Goal: Task Accomplishment & Management: Complete application form

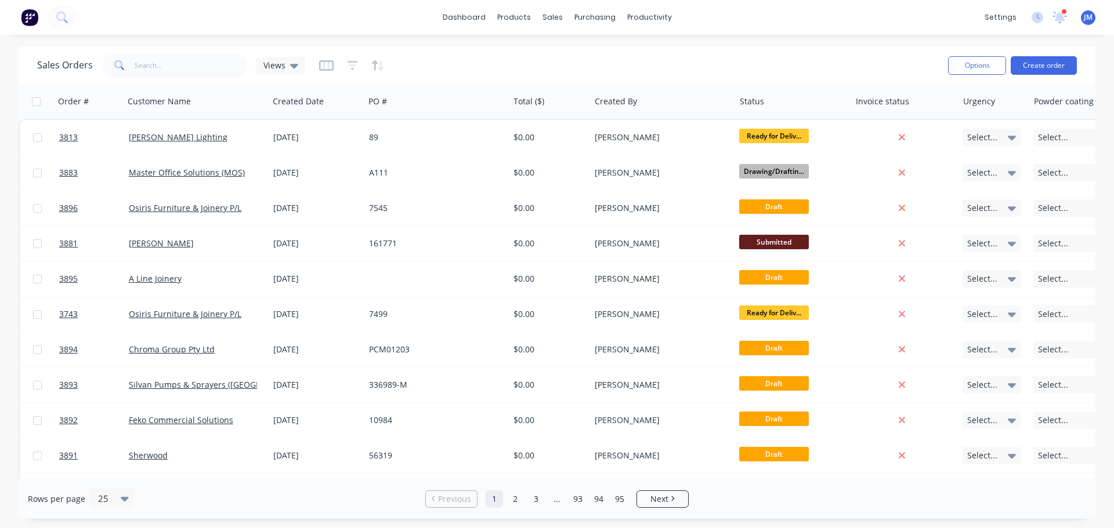
click at [876, 68] on div "Sales Orders Views" at bounding box center [488, 65] width 902 height 28
click at [587, 74] on div "Customers" at bounding box center [592, 79] width 42 height 10
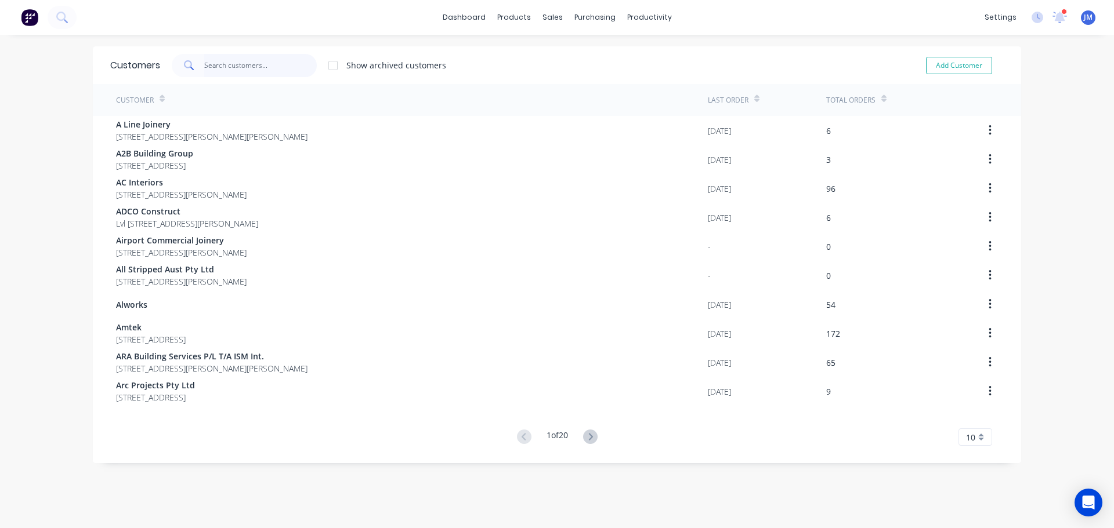
click at [242, 67] on input "text" at bounding box center [260, 65] width 113 height 23
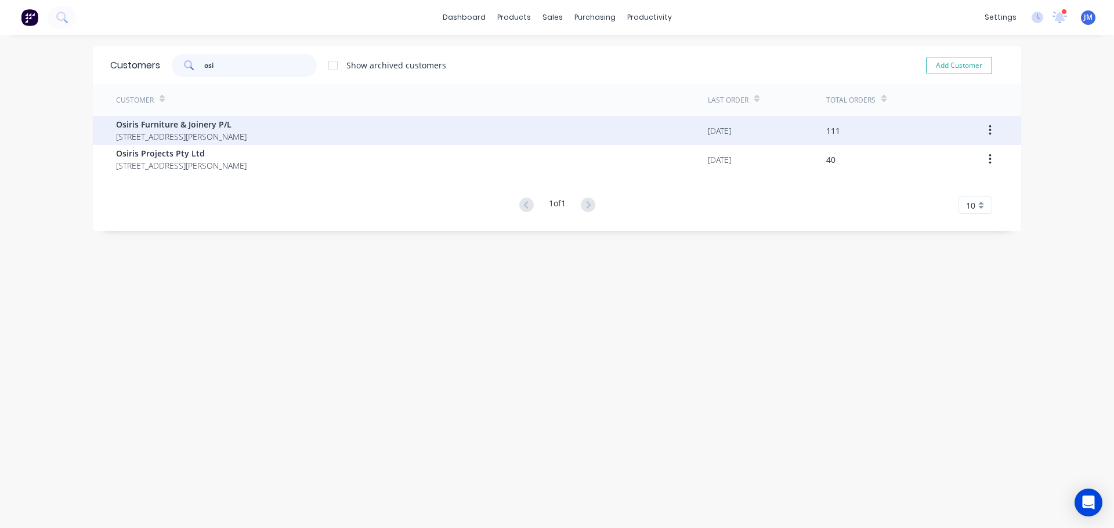
type input "osi"
click at [176, 128] on span "Osiris Furniture & Joinery P/L" at bounding box center [181, 124] width 131 height 12
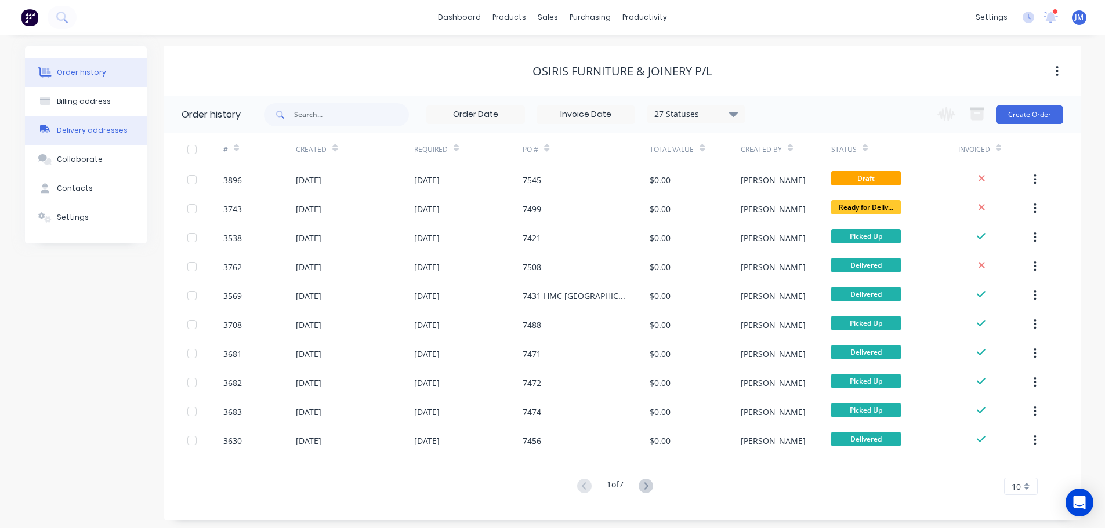
click at [86, 129] on div "Delivery addresses" at bounding box center [92, 130] width 71 height 10
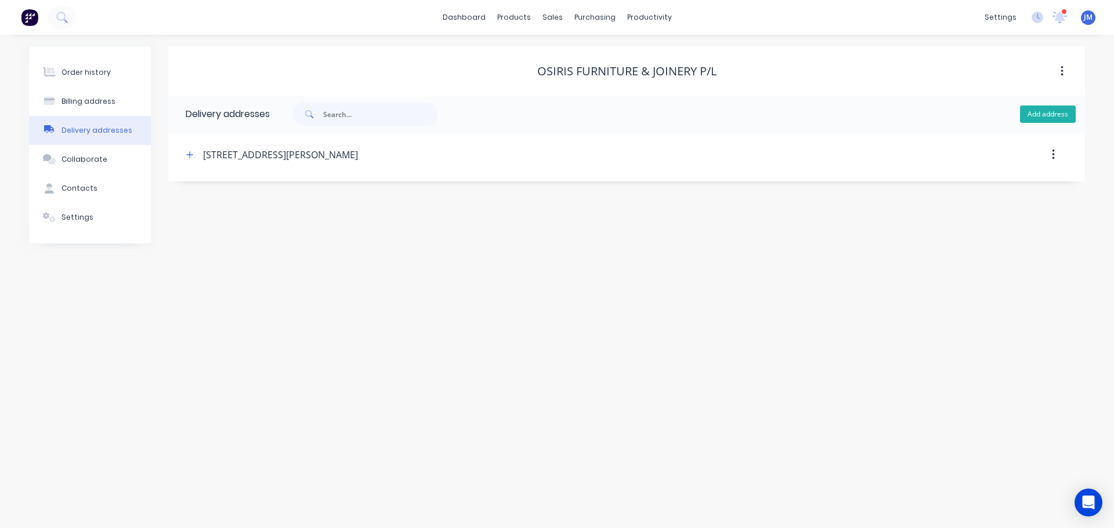
click at [1029, 111] on button "Add address" at bounding box center [1048, 114] width 56 height 17
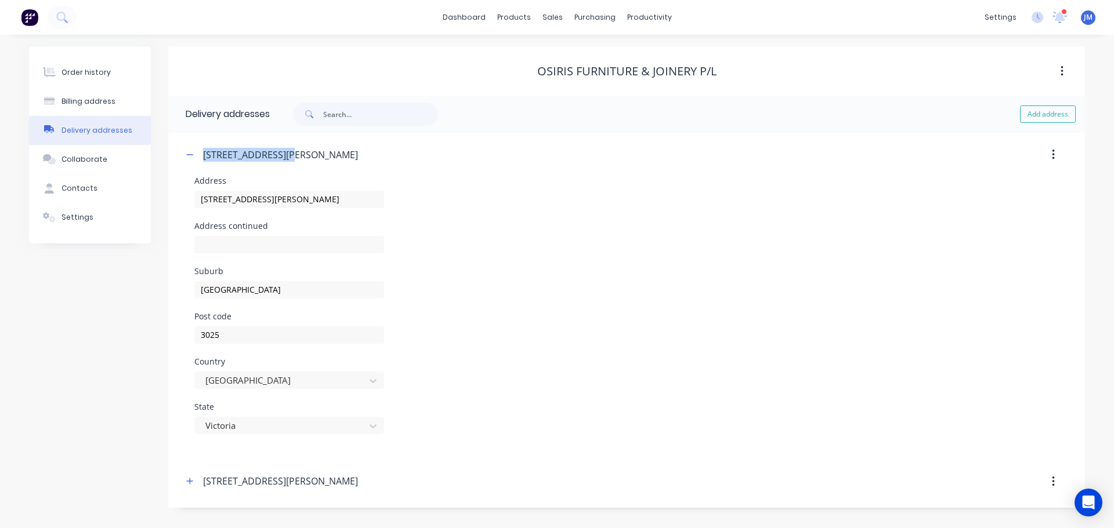
drag, startPoint x: 286, startPoint y: 154, endPoint x: 205, endPoint y: 153, distance: 80.6
click at [205, 153] on div "351 Greives Parade, Altona North" at bounding box center [280, 155] width 155 height 14
click at [1054, 152] on icon "button" at bounding box center [1053, 155] width 3 height 13
click at [533, 186] on div "Address 351 Greives Parade" at bounding box center [626, 199] width 864 height 45
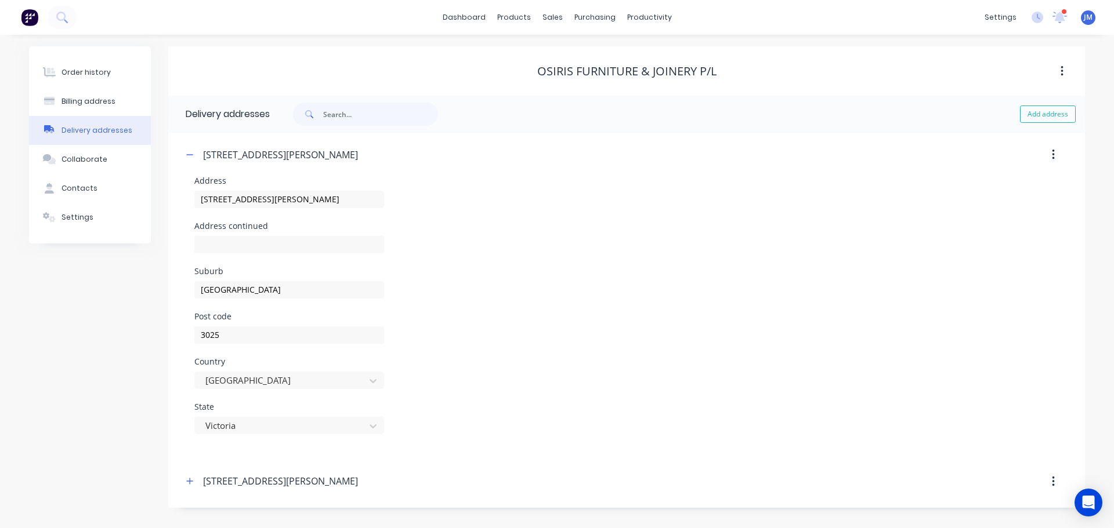
click at [1055, 481] on button "button" at bounding box center [1053, 482] width 27 height 21
click at [980, 515] on div "Delete" at bounding box center [1011, 512] width 89 height 17
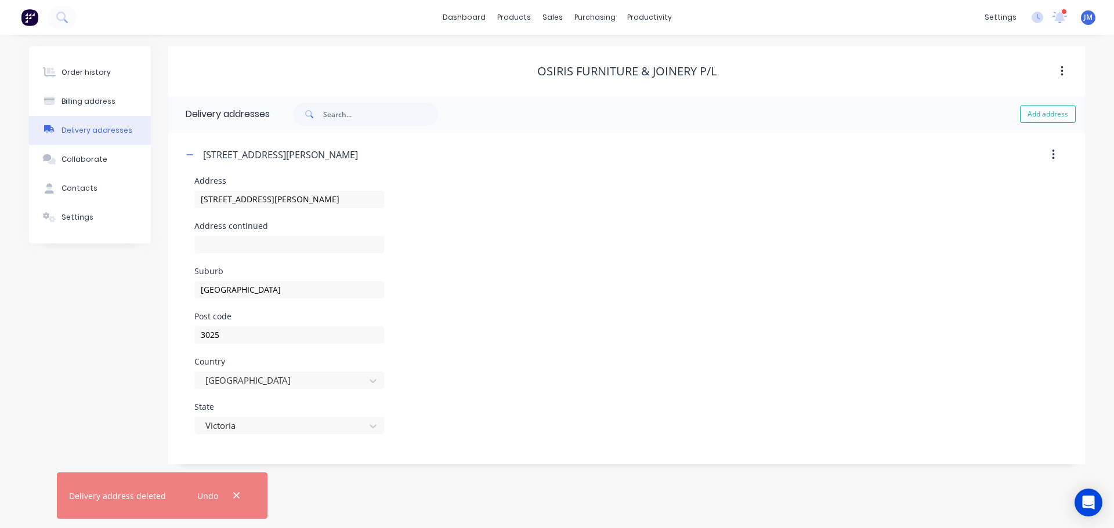
click at [704, 288] on div "Suburb Altona North" at bounding box center [626, 289] width 864 height 45
click at [213, 147] on div "351 Greives Parade, Altona North" at bounding box center [518, 154] width 670 height 21
click at [217, 150] on div "351 Greives Parade, Altona North" at bounding box center [280, 155] width 155 height 14
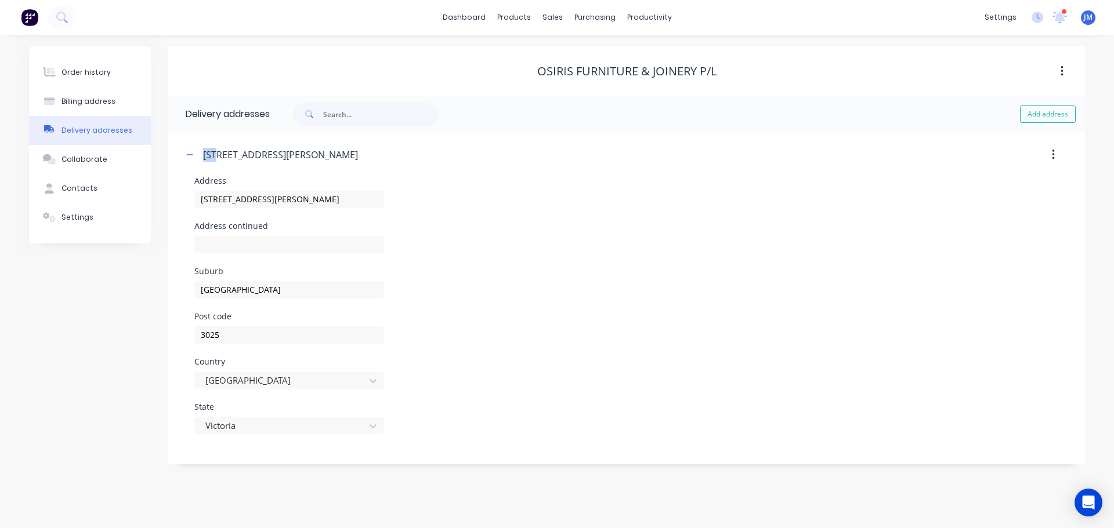
drag, startPoint x: 218, startPoint y: 153, endPoint x: 202, endPoint y: 153, distance: 15.1
click at [202, 153] on div "351 Greives Parade, Altona North" at bounding box center [518, 154] width 670 height 21
click at [824, 211] on div "Address 351 Greives Parade" at bounding box center [626, 199] width 864 height 45
click at [1053, 150] on icon "button" at bounding box center [1053, 155] width 2 height 10
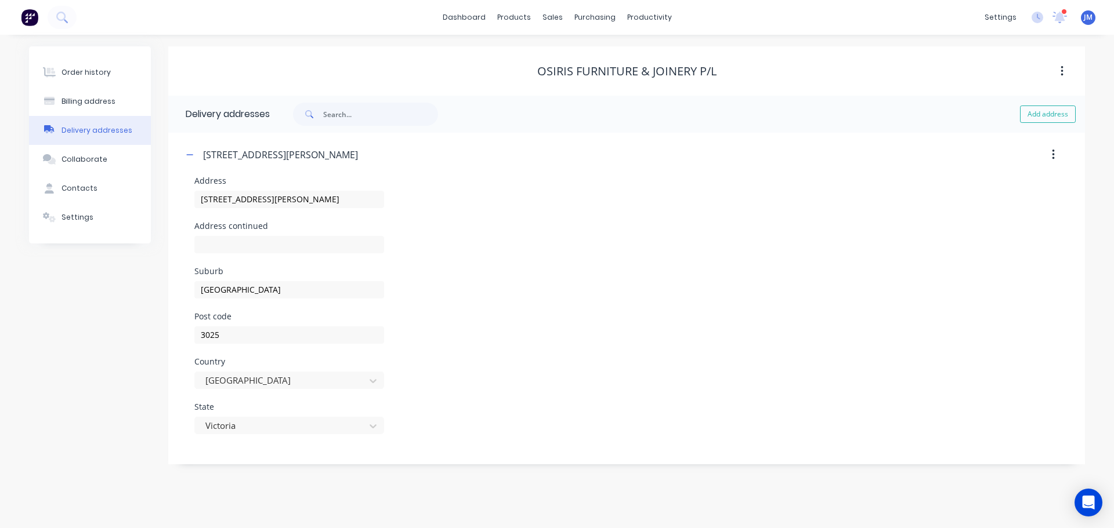
click at [933, 147] on div at bounding box center [964, 154] width 223 height 21
click at [85, 97] on div "Billing address" at bounding box center [88, 101] width 54 height 10
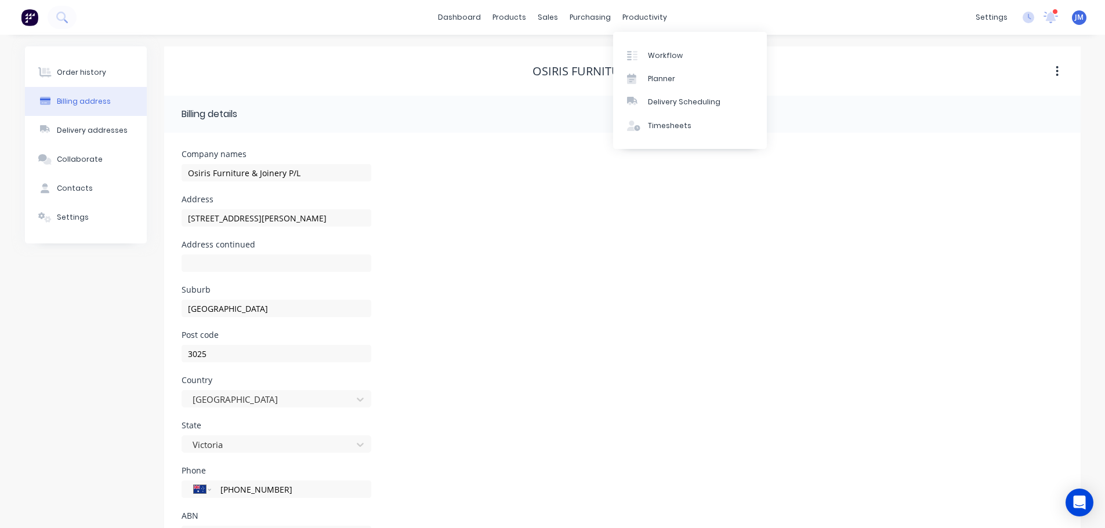
click at [855, 109] on div at bounding box center [716, 114] width 694 height 14
click at [1055, 74] on button "button" at bounding box center [1057, 71] width 27 height 21
click at [1040, 58] on div "Osiris Furniture & Joinery P/L Archive" at bounding box center [622, 70] width 917 height 49
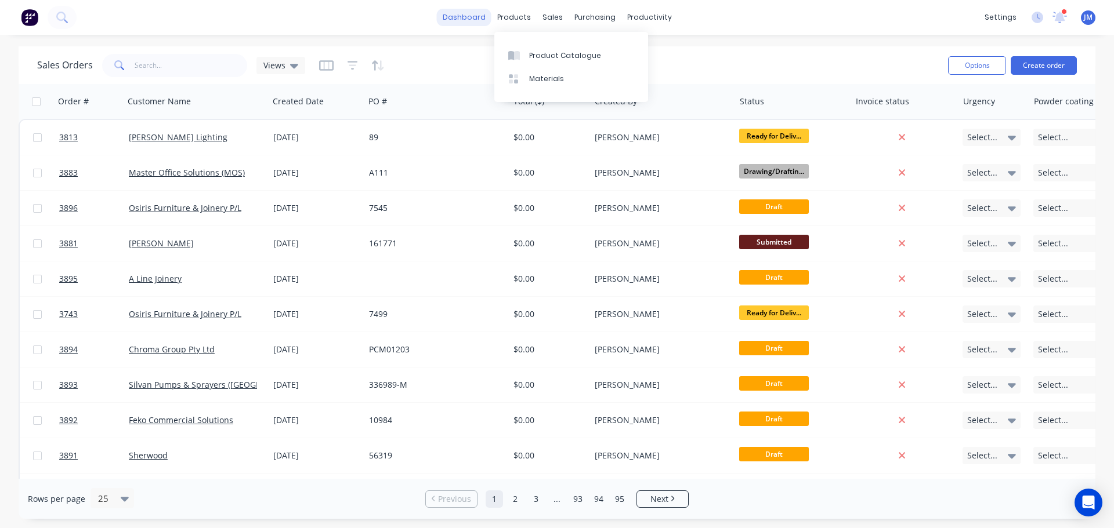
click at [458, 12] on link "dashboard" at bounding box center [464, 17] width 55 height 17
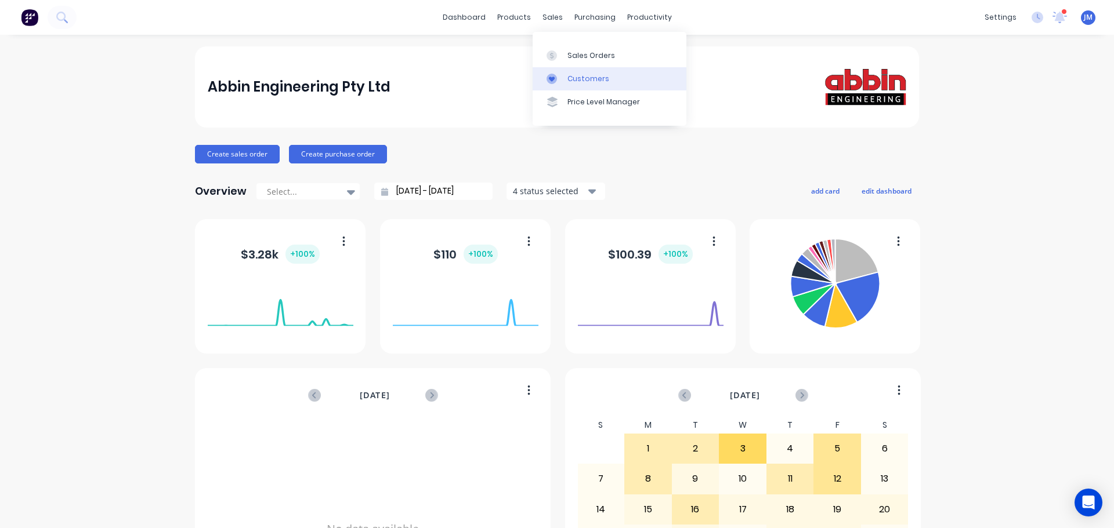
click at [578, 76] on div "Customers" at bounding box center [588, 79] width 42 height 10
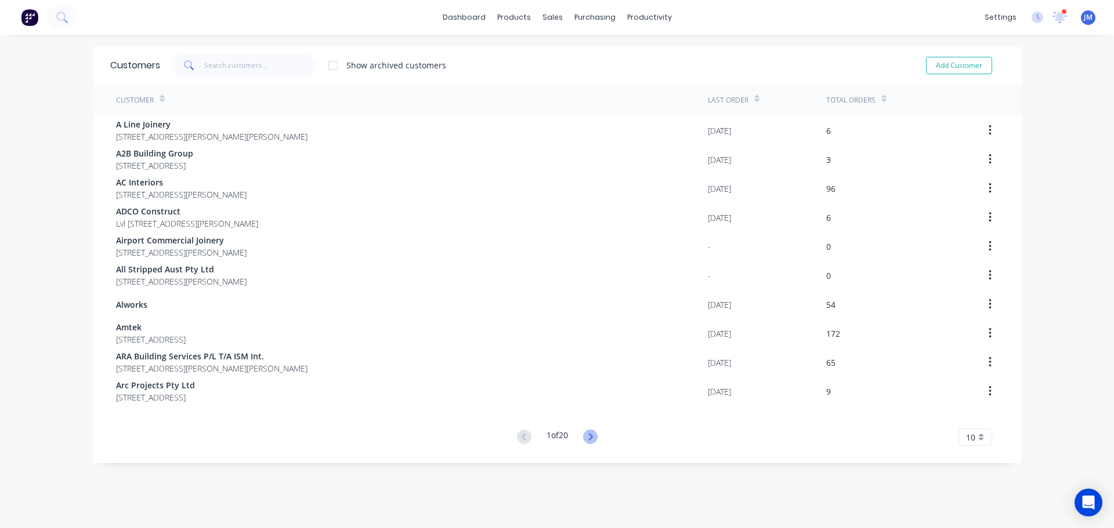
click at [589, 436] on icon at bounding box center [590, 436] width 4 height 7
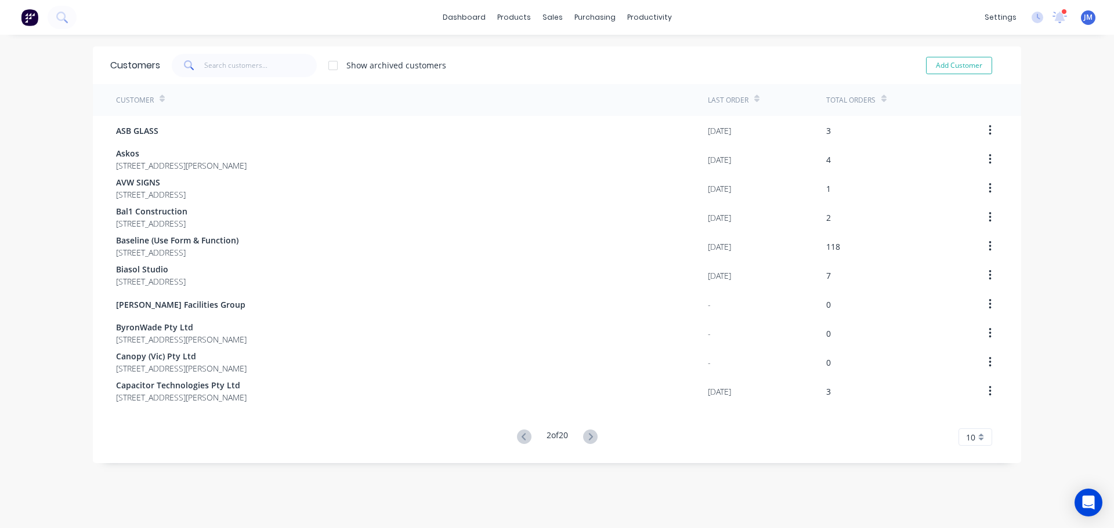
click at [589, 436] on icon at bounding box center [590, 436] width 4 height 7
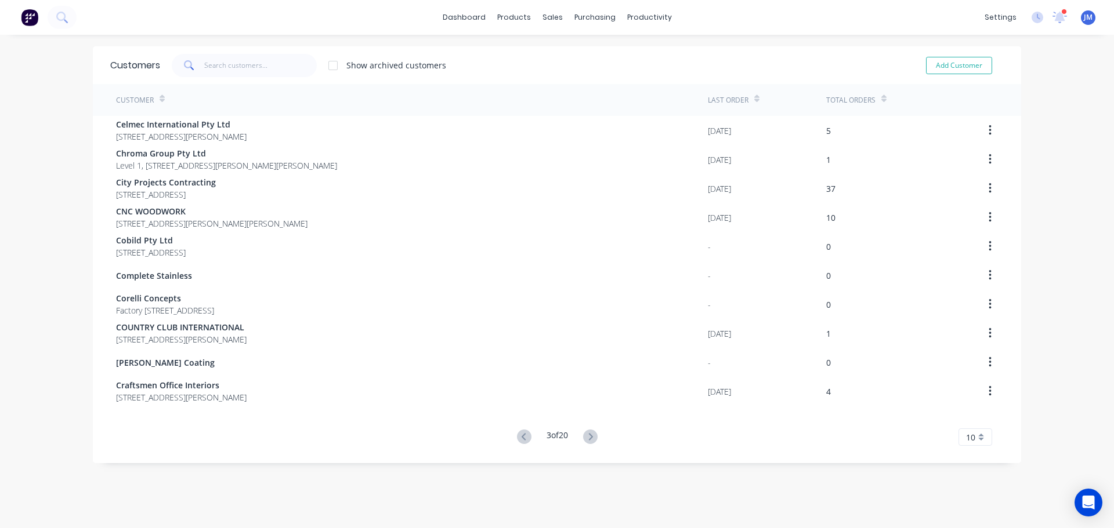
click at [589, 436] on icon at bounding box center [590, 436] width 4 height 7
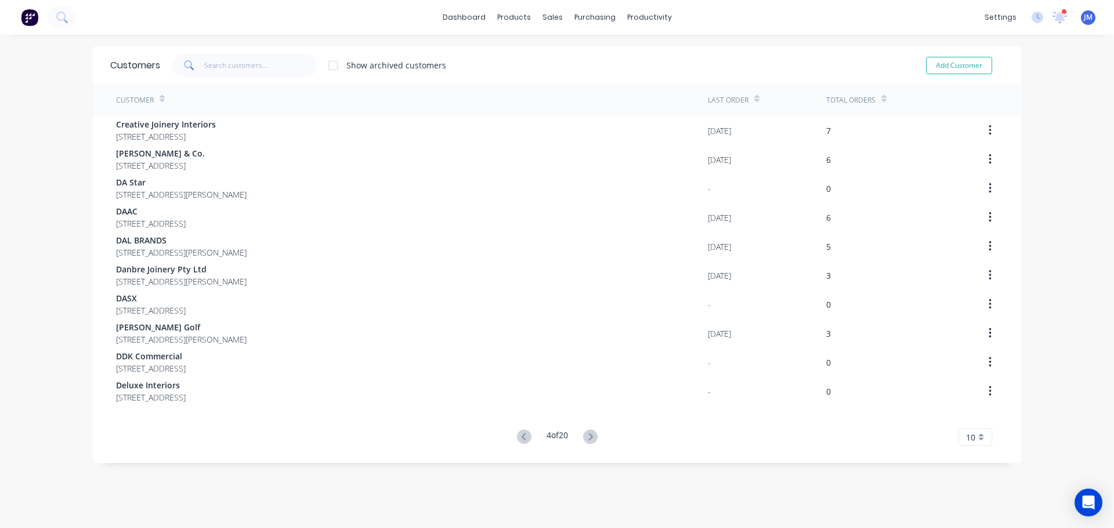
click at [589, 436] on icon at bounding box center [590, 436] width 4 height 7
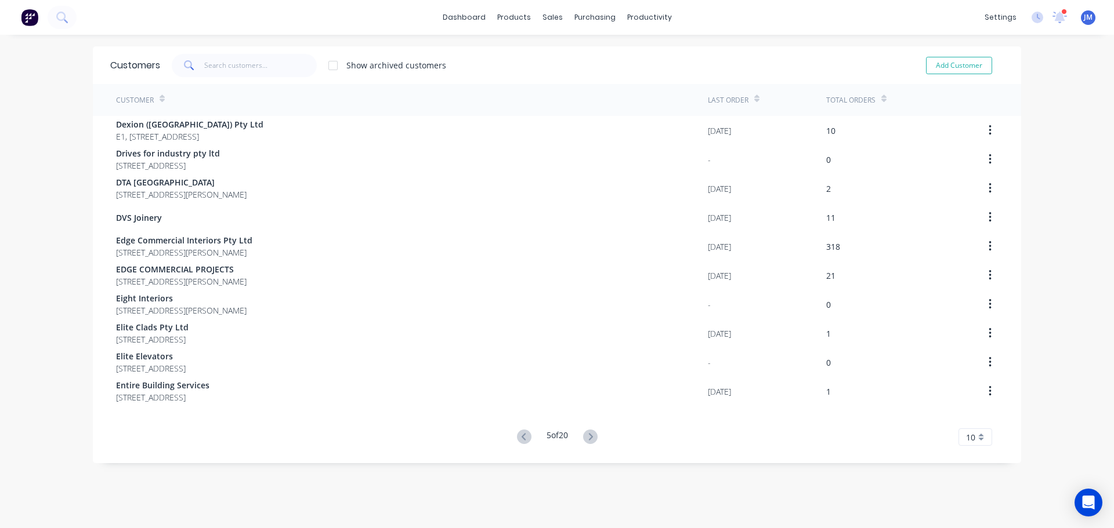
click at [589, 436] on icon at bounding box center [590, 436] width 4 height 7
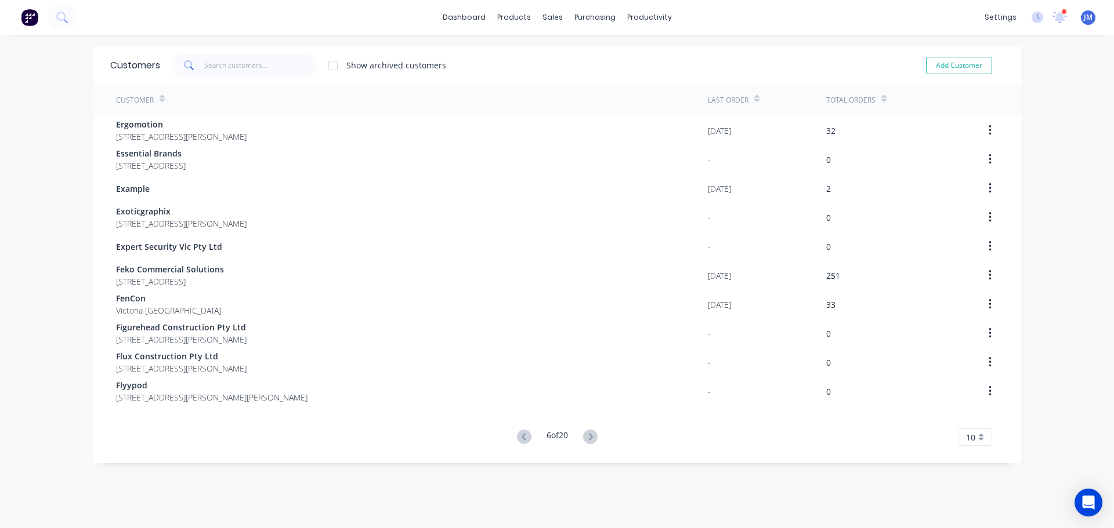
click at [589, 436] on icon at bounding box center [590, 436] width 4 height 7
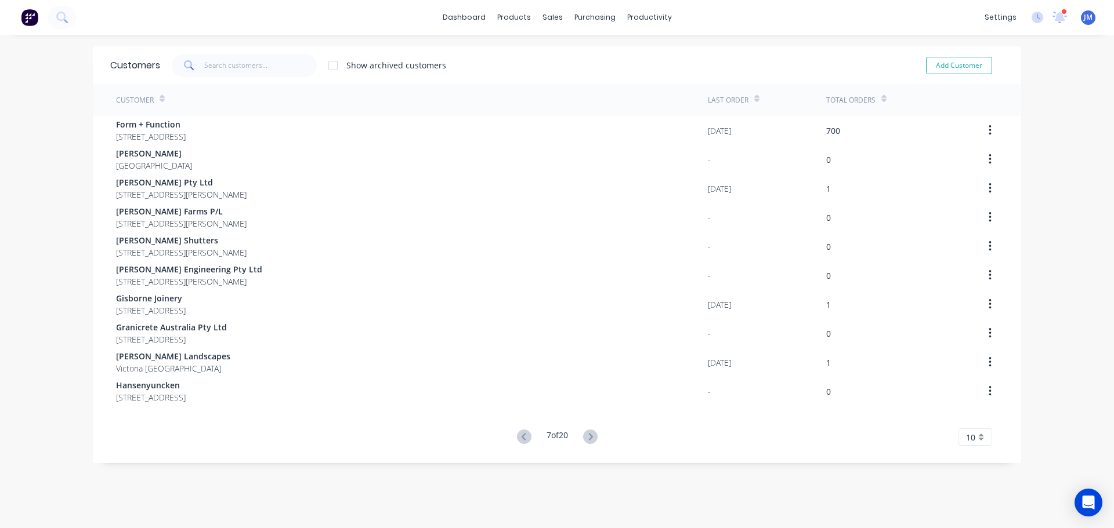
click at [589, 436] on icon at bounding box center [590, 436] width 4 height 7
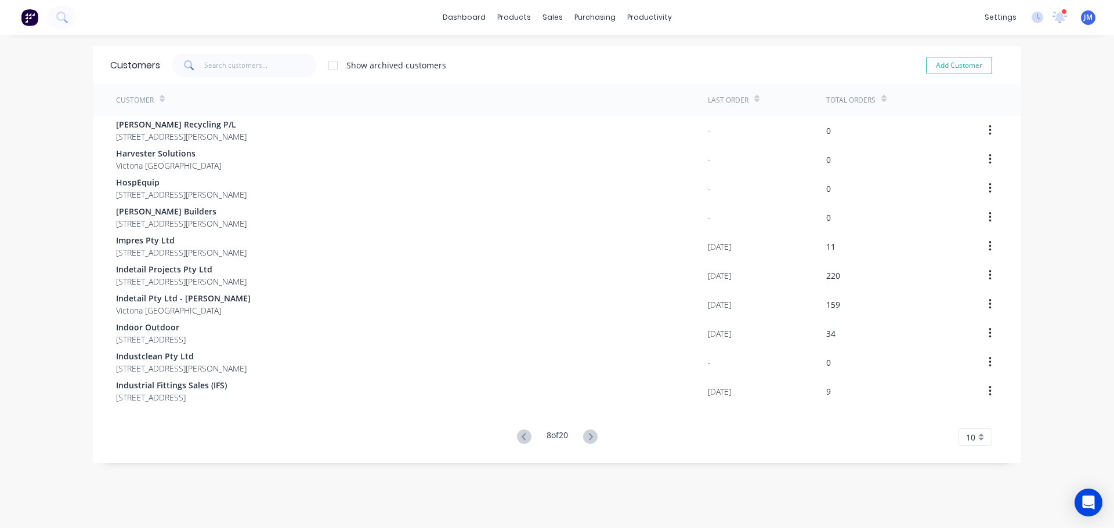
click at [589, 436] on icon at bounding box center [590, 436] width 4 height 7
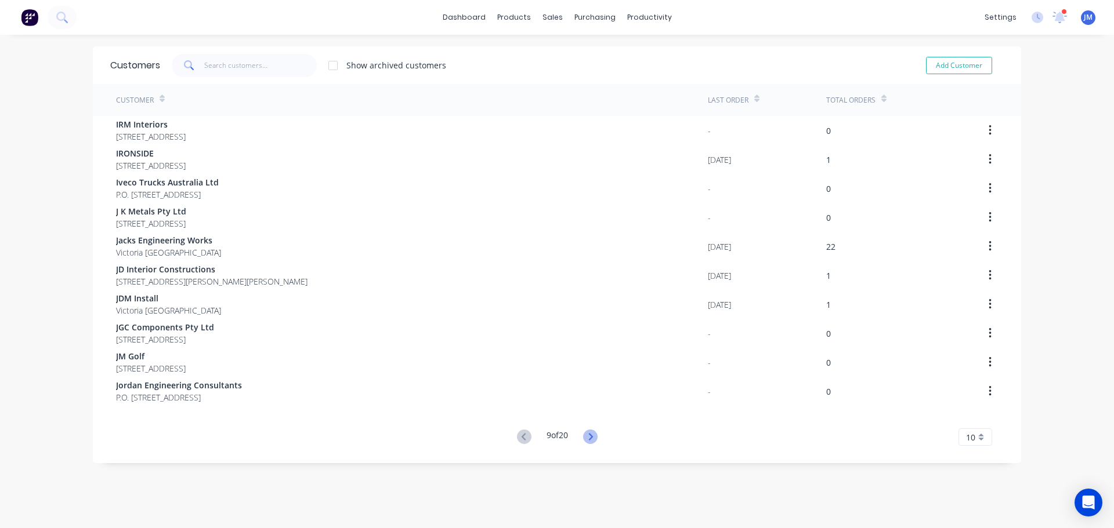
click at [589, 436] on icon at bounding box center [590, 436] width 4 height 7
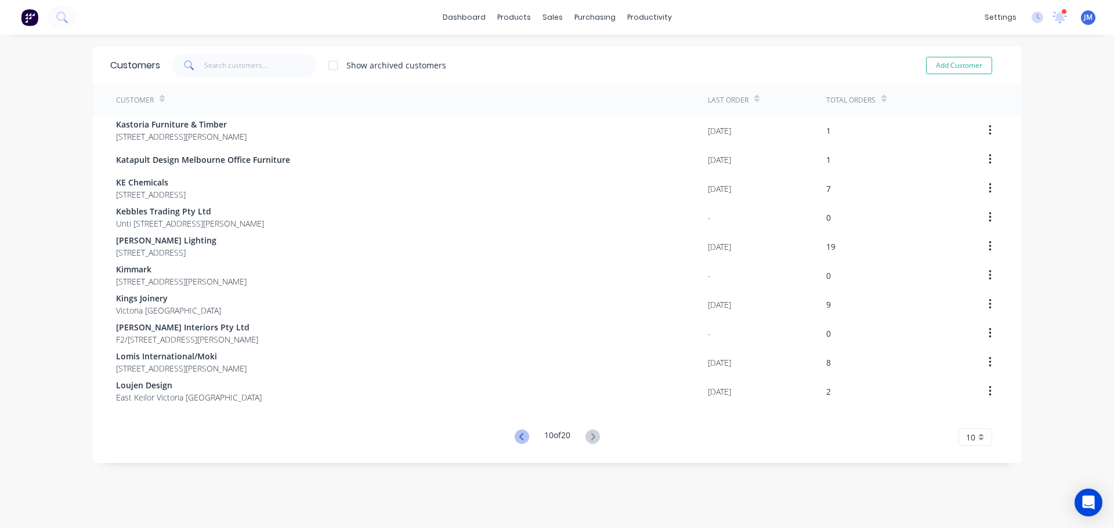
click at [515, 436] on icon at bounding box center [522, 437] width 15 height 15
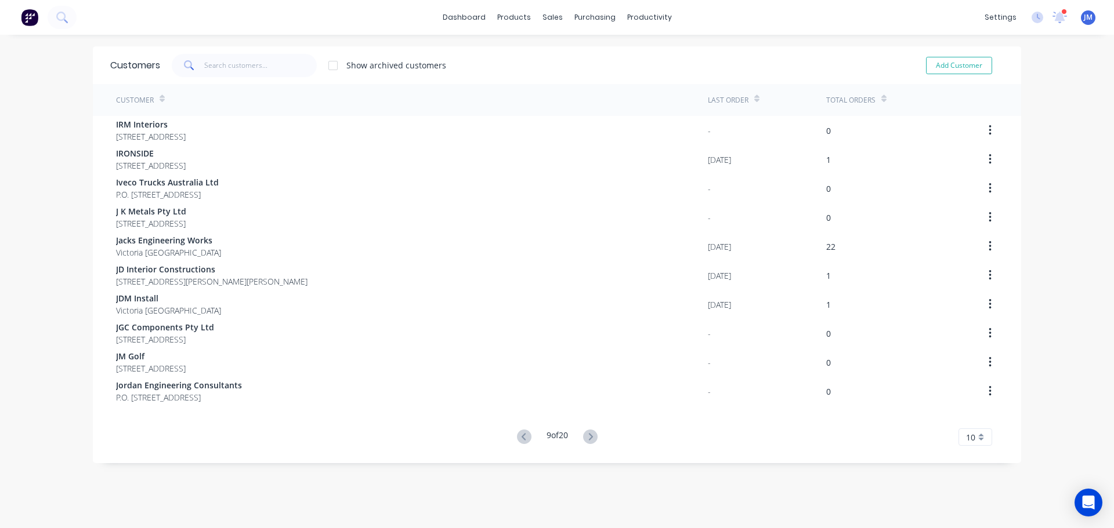
click at [517, 436] on icon at bounding box center [524, 437] width 15 height 15
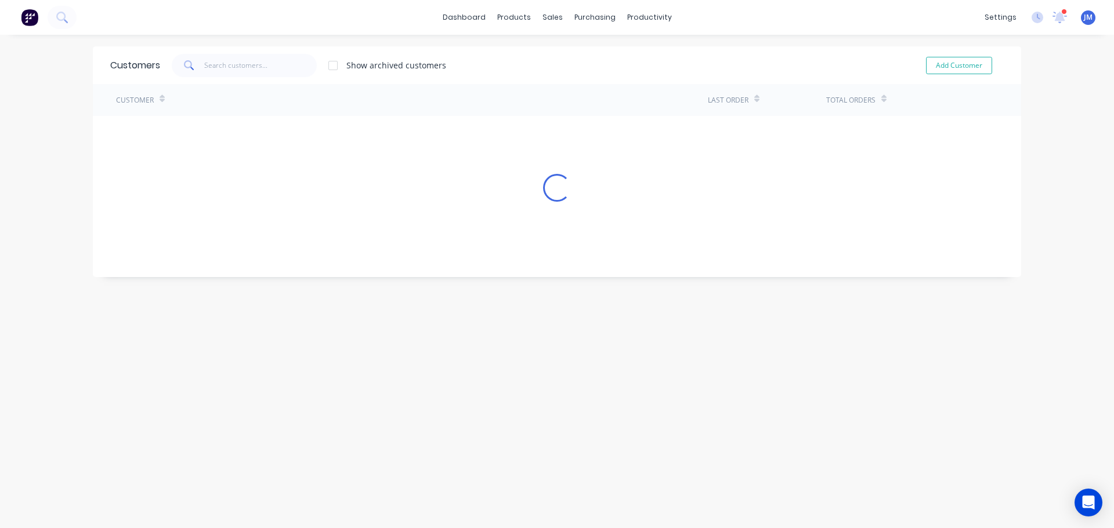
click at [513, 436] on div "Customers Show archived customers Add Customer Customer Last Order Total Orders…" at bounding box center [557, 293] width 928 height 494
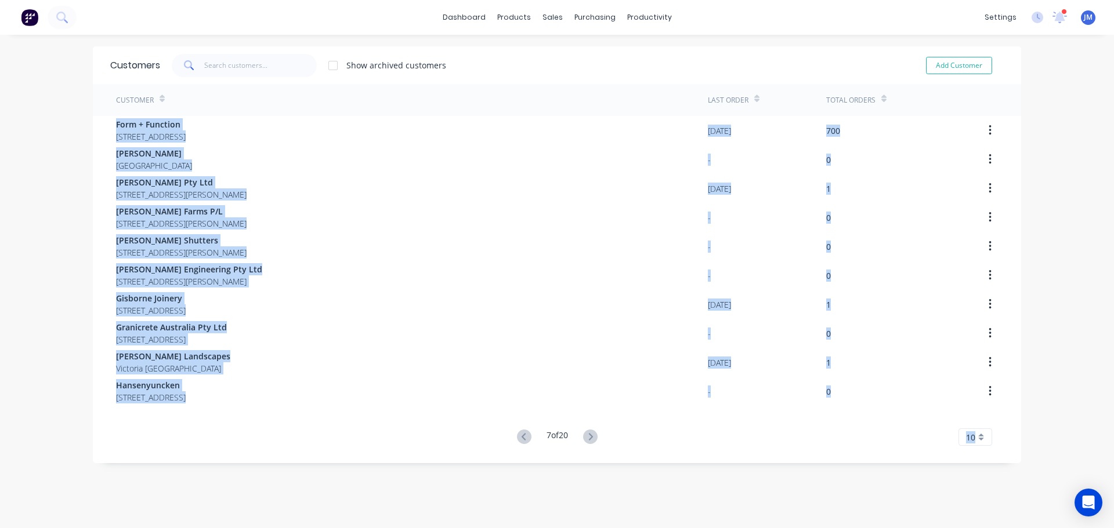
click at [517, 436] on icon at bounding box center [524, 437] width 15 height 15
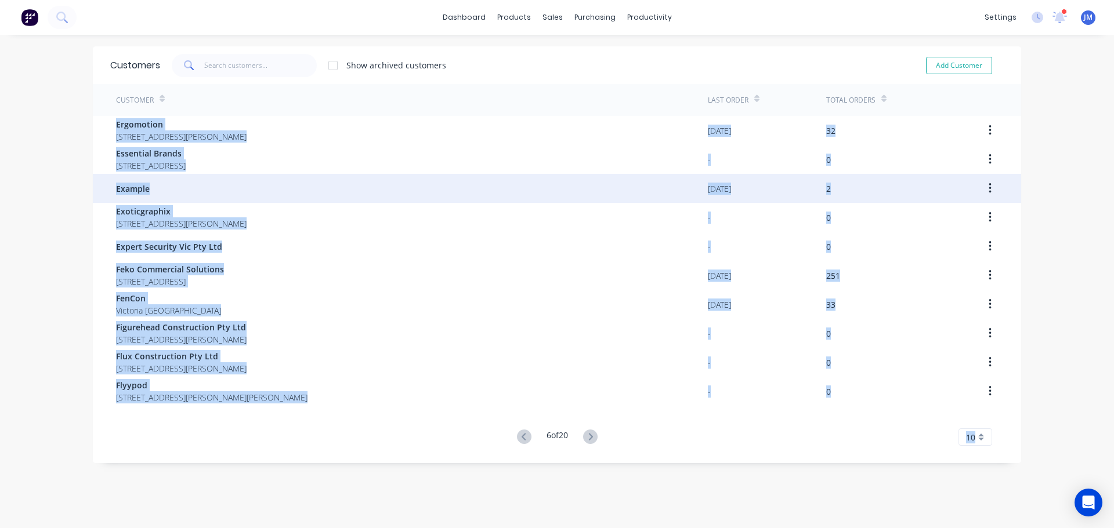
click at [519, 193] on div "Example" at bounding box center [412, 188] width 592 height 29
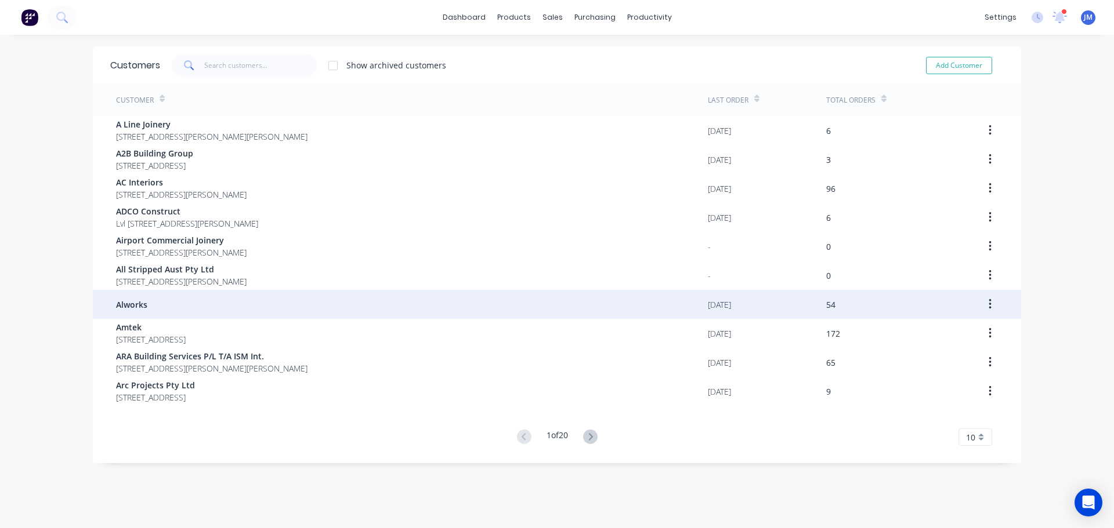
click at [164, 305] on div "Alworks" at bounding box center [412, 304] width 592 height 29
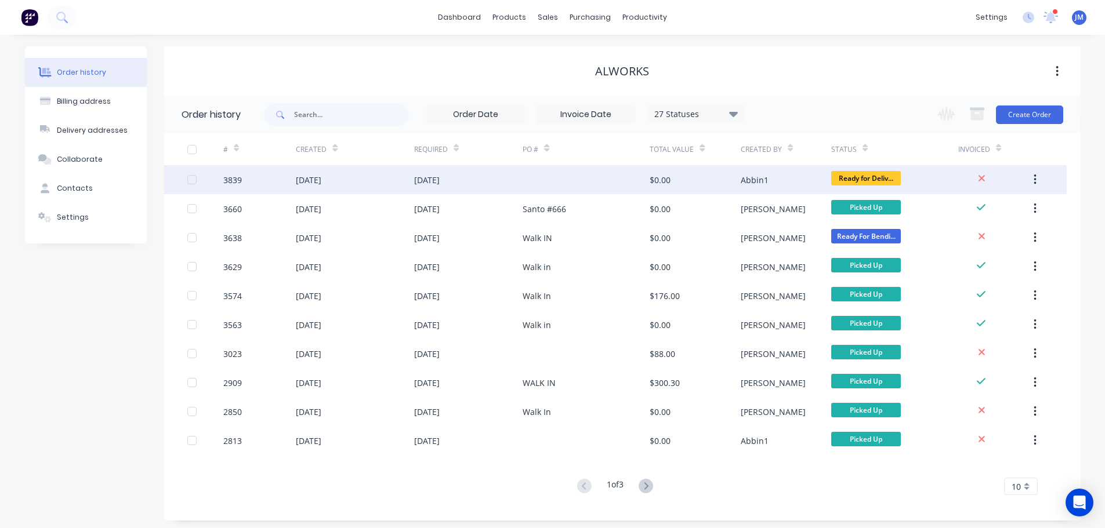
click at [360, 172] on div "[DATE]" at bounding box center [355, 179] width 118 height 29
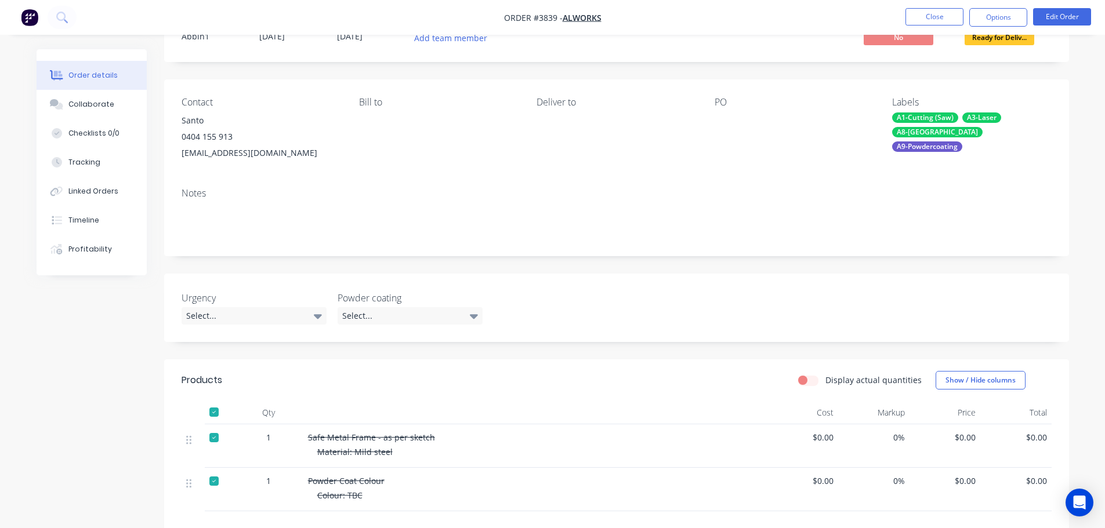
scroll to position [174, 0]
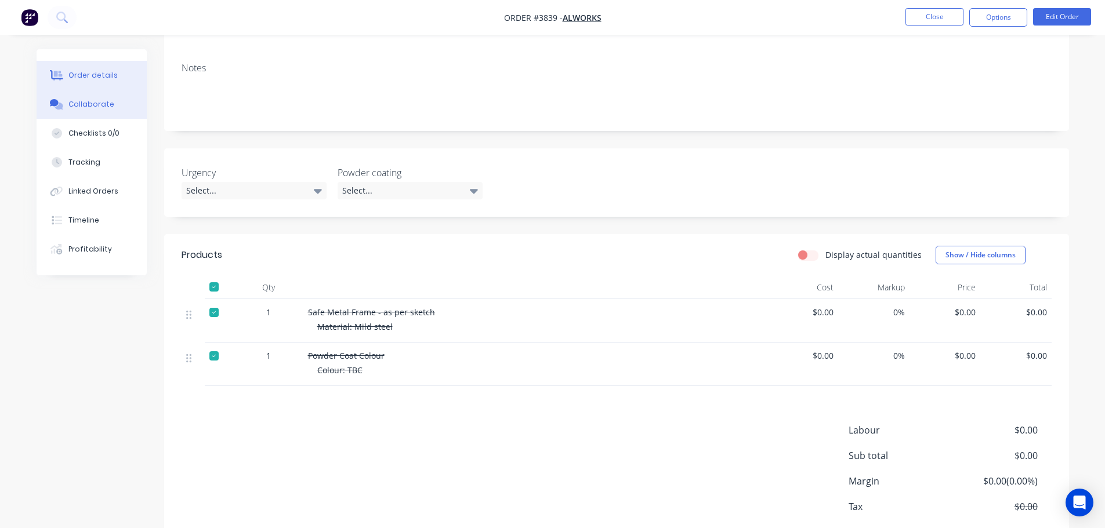
click at [105, 106] on div "Collaborate" at bounding box center [91, 104] width 46 height 10
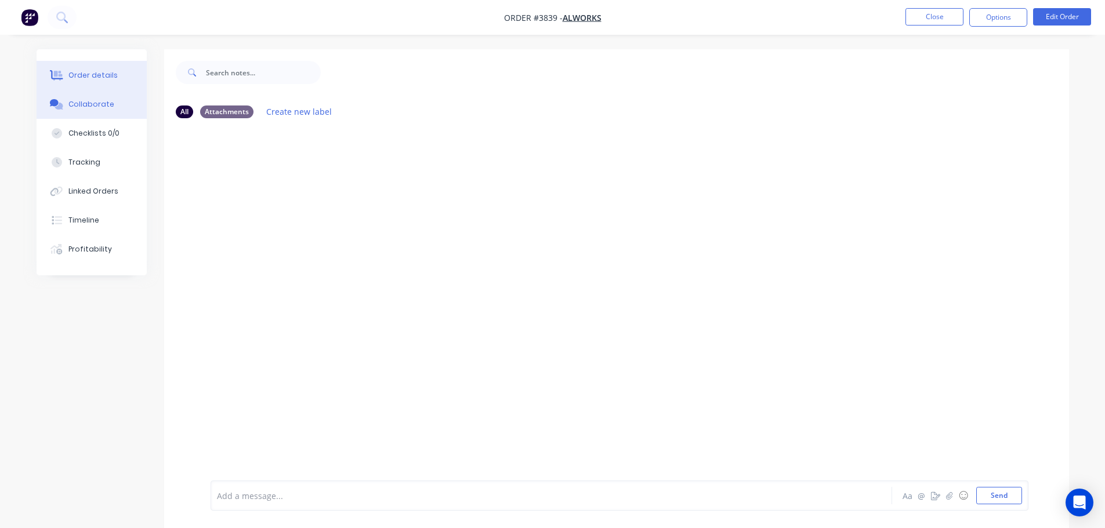
click at [105, 65] on button "Order details" at bounding box center [92, 75] width 110 height 29
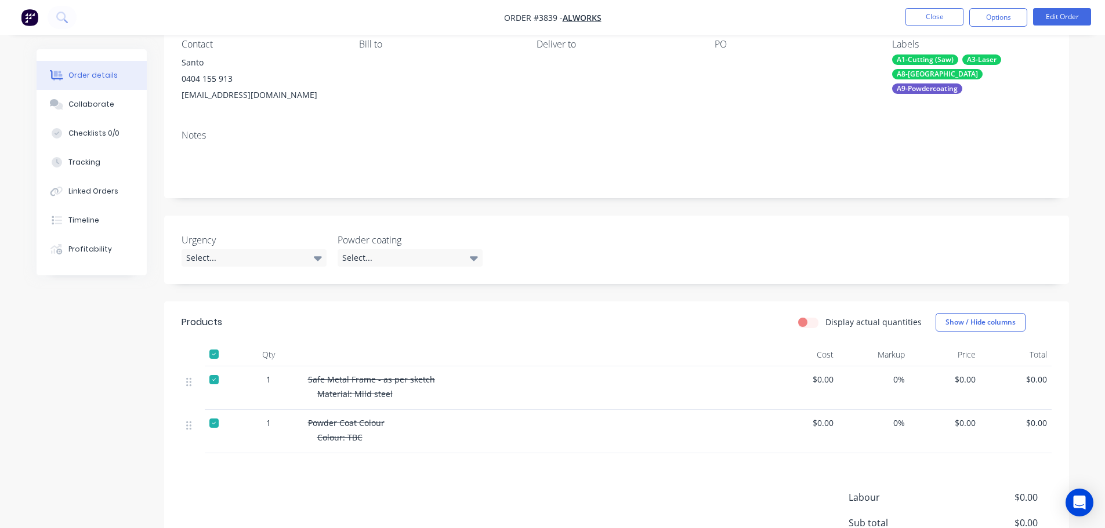
scroll to position [116, 0]
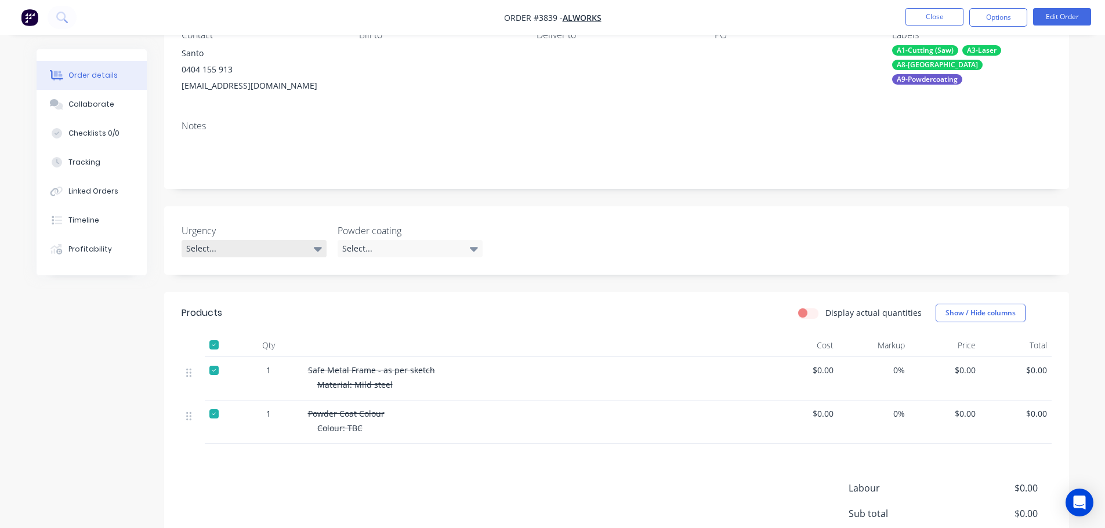
click at [218, 249] on div "Select..." at bounding box center [254, 248] width 145 height 17
click at [543, 246] on div "Urgency Select... Powder coating Select..." at bounding box center [616, 241] width 905 height 68
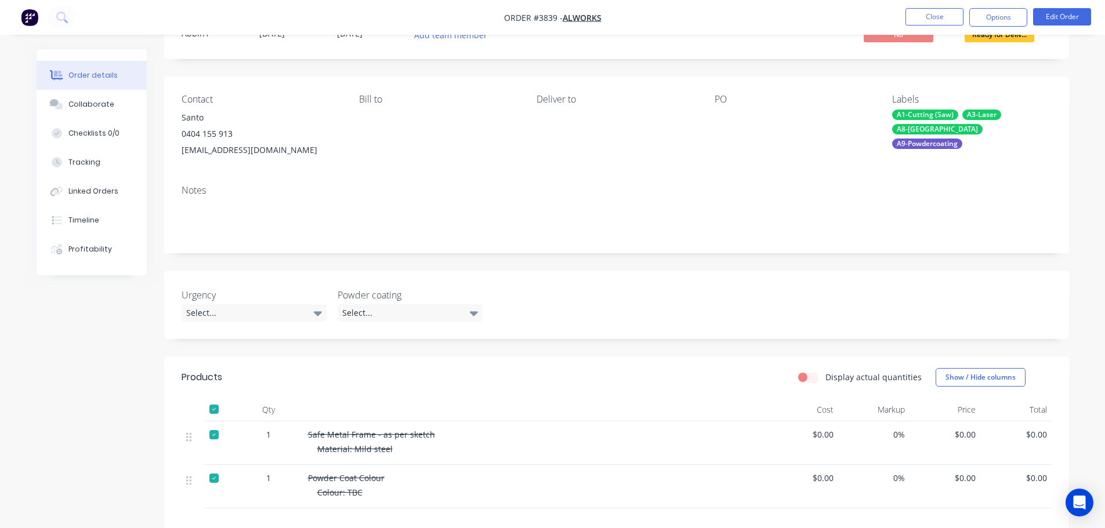
scroll to position [0, 0]
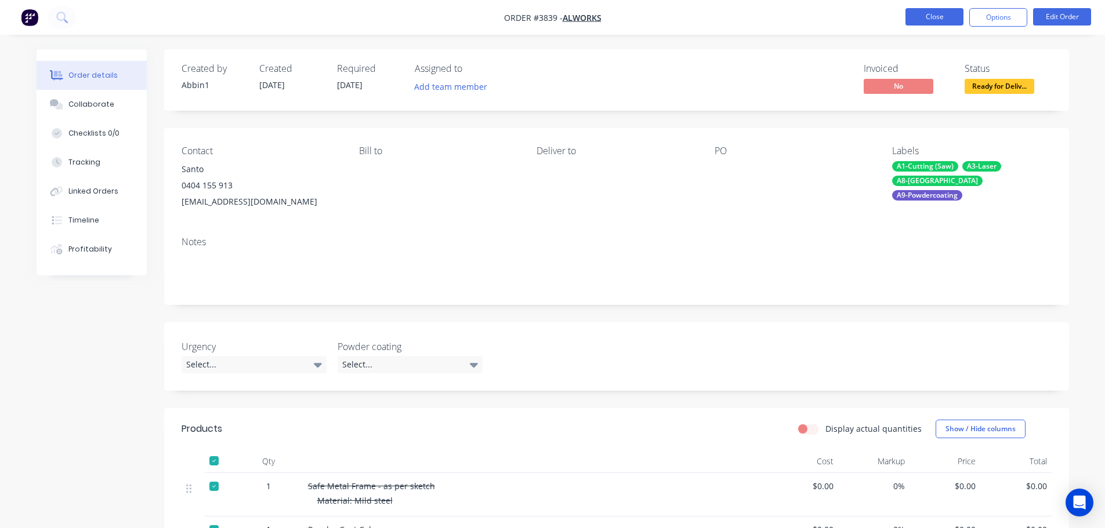
click at [940, 13] on button "Close" at bounding box center [935, 16] width 58 height 17
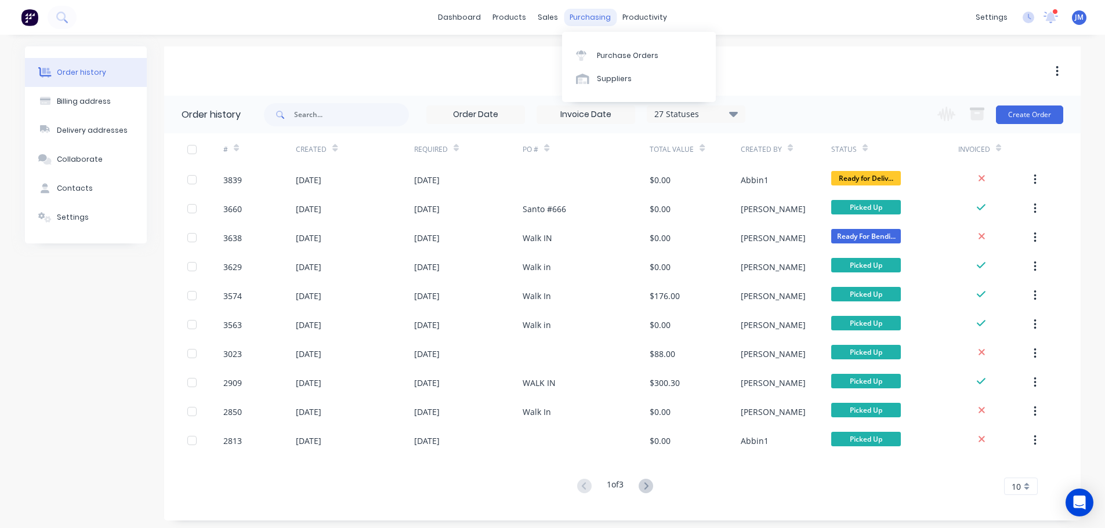
click at [587, 16] on div "purchasing" at bounding box center [590, 17] width 53 height 17
click at [546, 18] on div "sales" at bounding box center [548, 17] width 32 height 17
click at [592, 79] on div "Customers" at bounding box center [588, 79] width 42 height 10
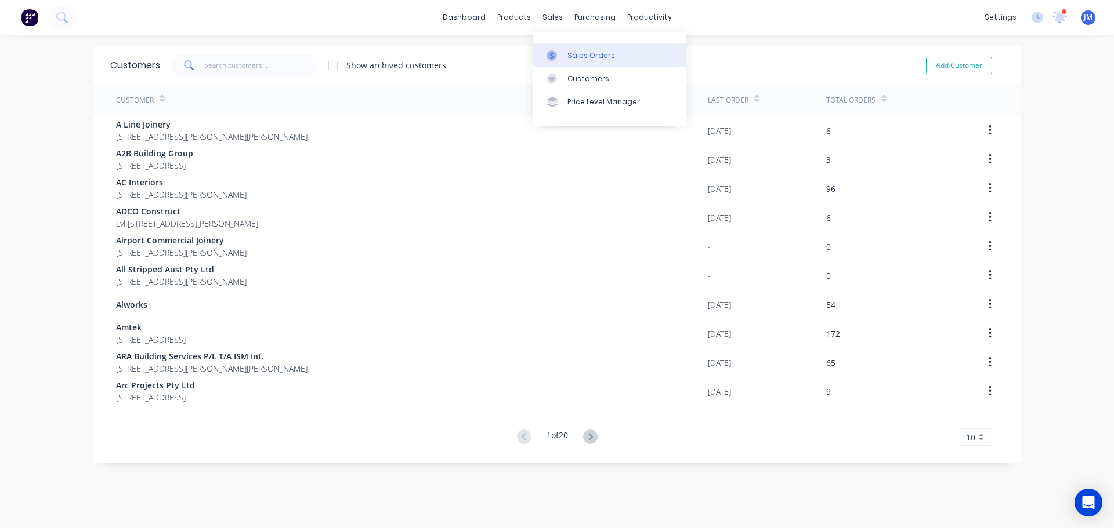
click at [596, 50] on div "Sales Orders" at bounding box center [591, 55] width 48 height 10
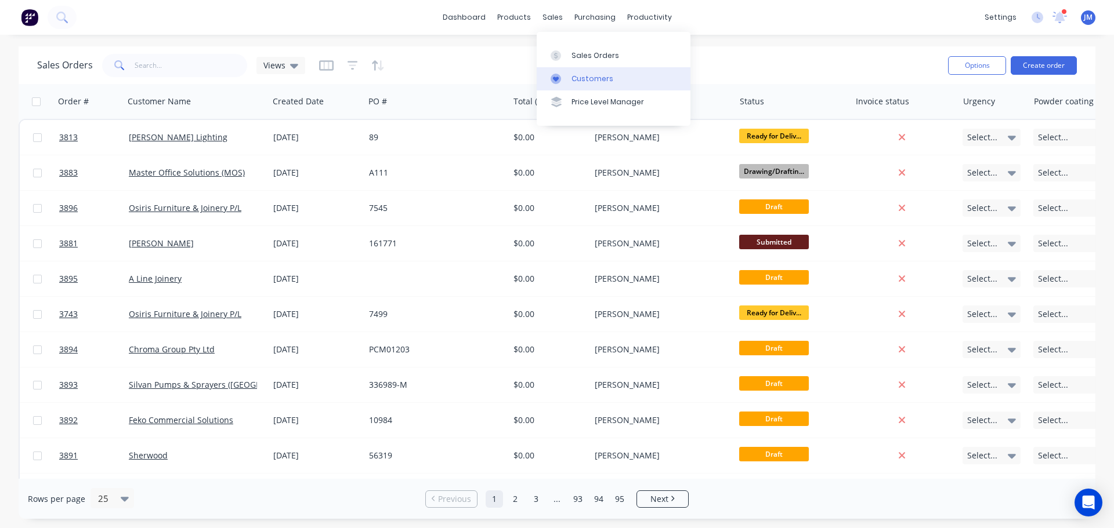
click at [590, 77] on div "Customers" at bounding box center [592, 79] width 42 height 10
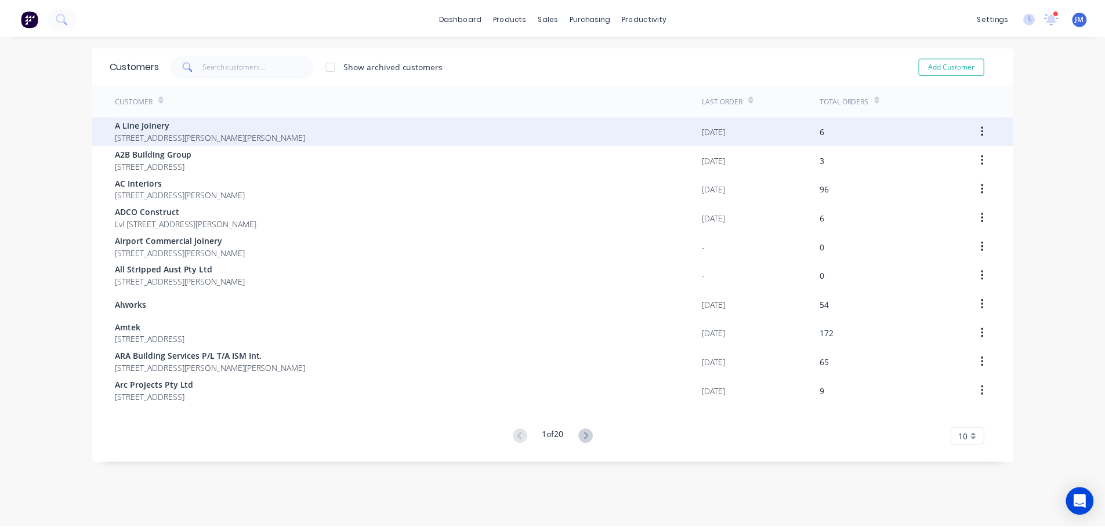
scroll to position [23, 0]
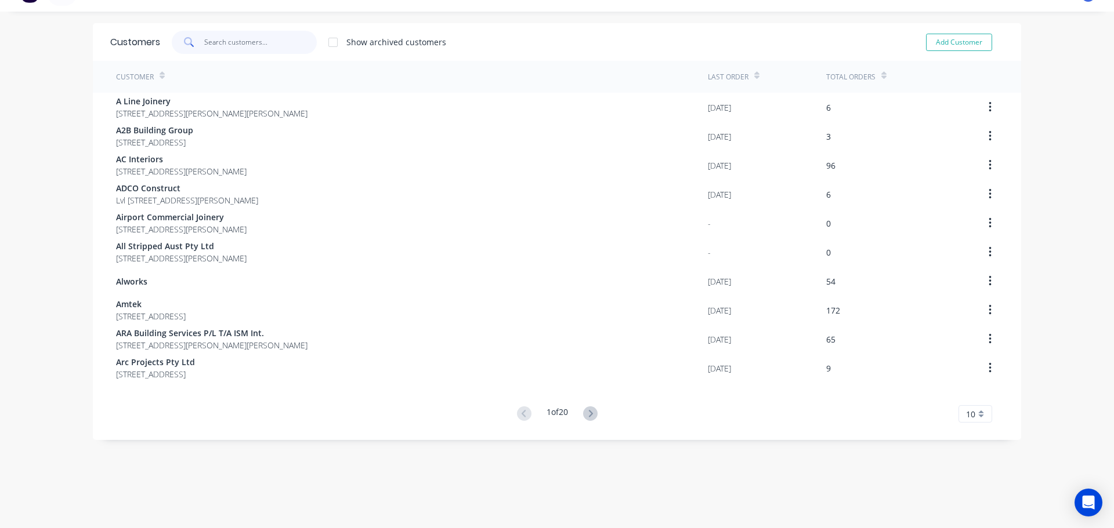
click at [236, 42] on input "text" at bounding box center [260, 42] width 113 height 23
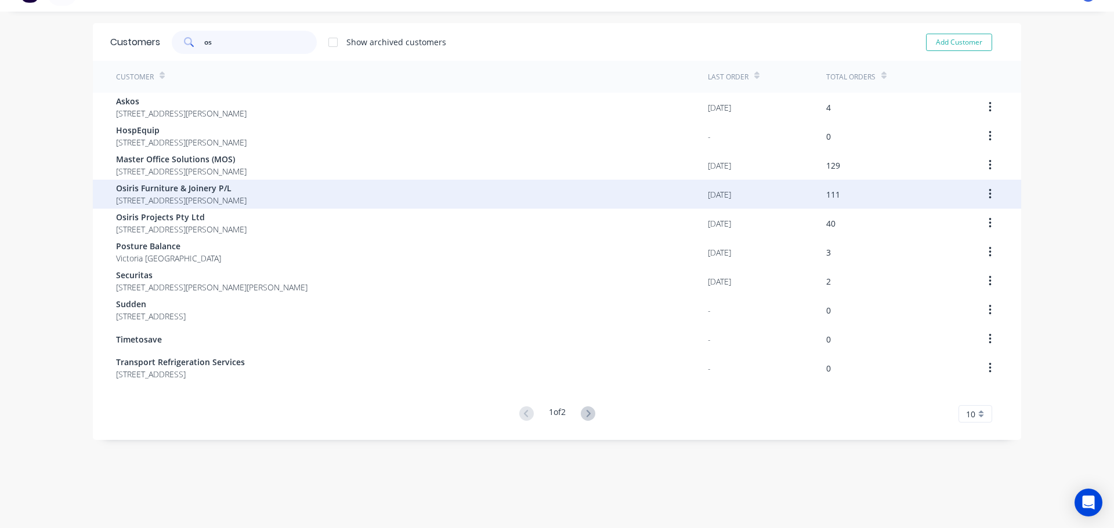
type input "os"
click at [166, 194] on span "Osiris Furniture & Joinery P/L" at bounding box center [181, 188] width 131 height 12
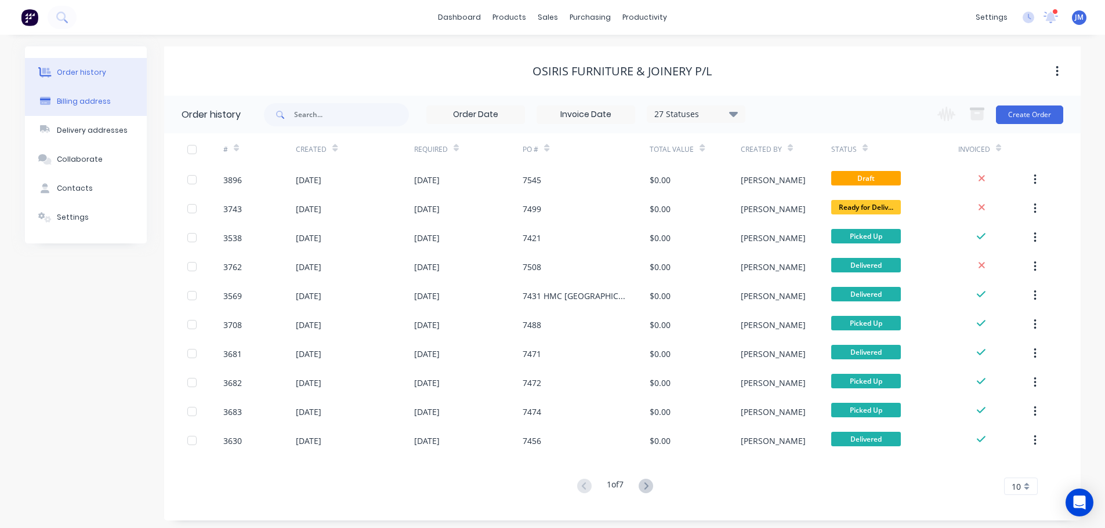
click at [79, 109] on button "Billing address" at bounding box center [86, 101] width 122 height 29
select select "AU"
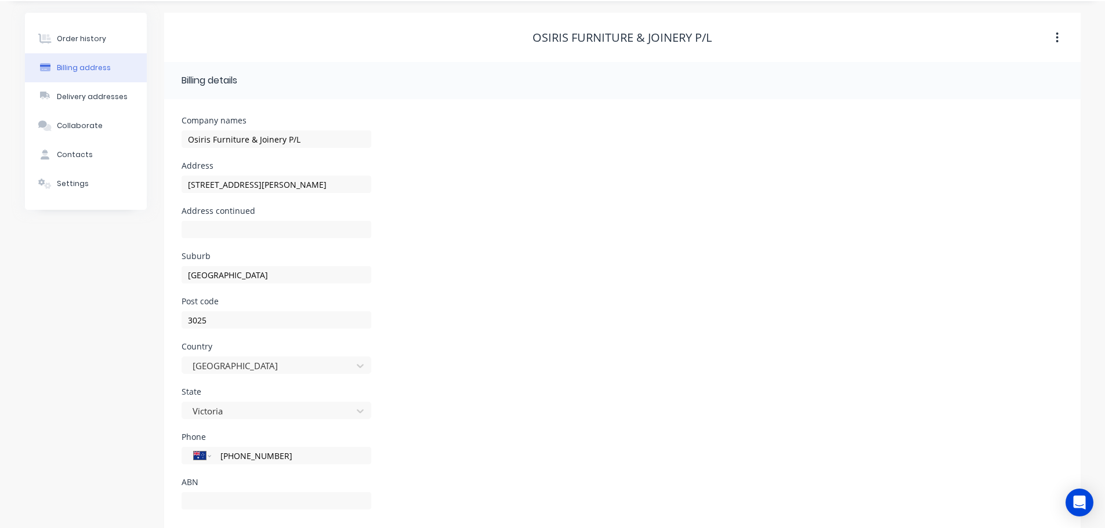
scroll to position [52, 0]
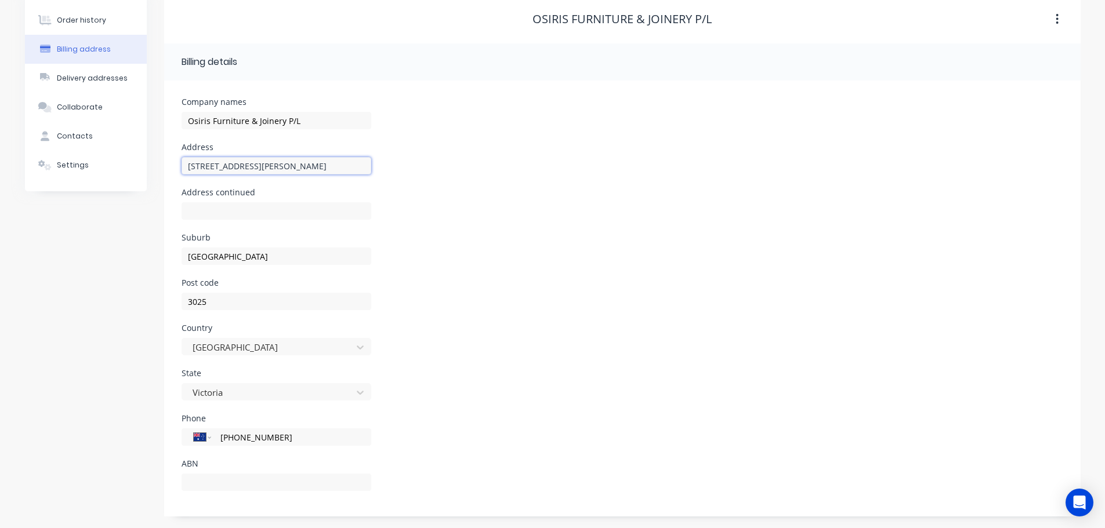
drag, startPoint x: 283, startPoint y: 165, endPoint x: 178, endPoint y: 169, distance: 105.1
click at [178, 169] on div "Company names Osiris Furniture & Joinery P/L Address 351 Greives Parade Address…" at bounding box center [622, 299] width 917 height 436
type input "21 citiwest cct"
drag, startPoint x: 219, startPoint y: 162, endPoint x: 410, endPoint y: 219, distance: 199.9
click at [410, 219] on div "Address continued" at bounding box center [623, 211] width 882 height 45
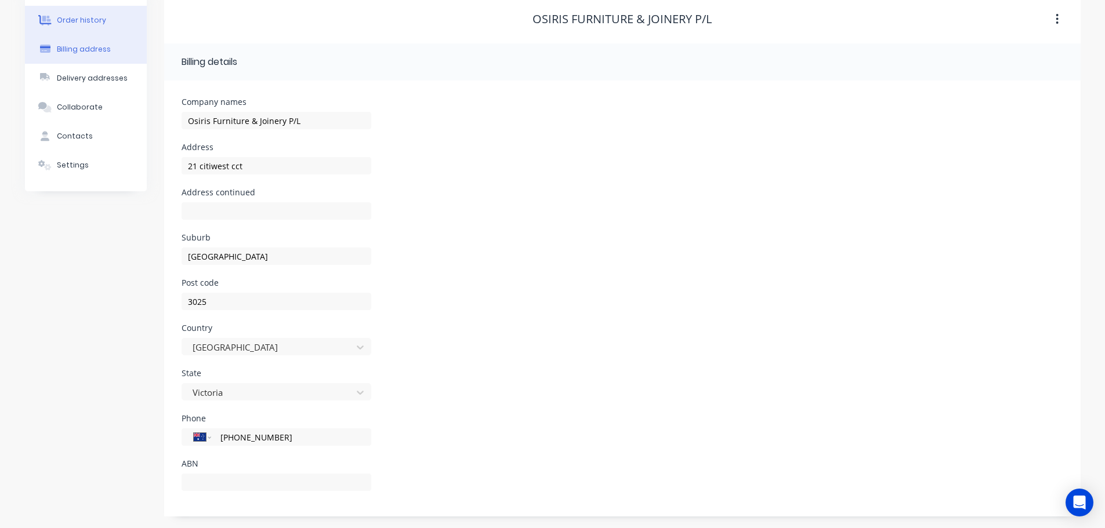
click at [86, 15] on div "Order history" at bounding box center [81, 20] width 49 height 10
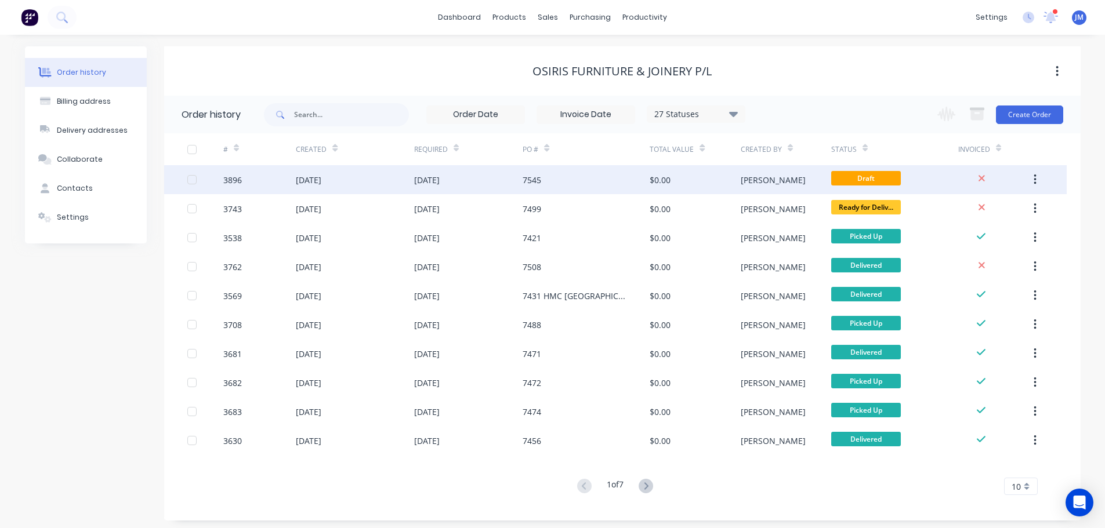
click at [321, 179] on div "[DATE]" at bounding box center [309, 180] width 26 height 12
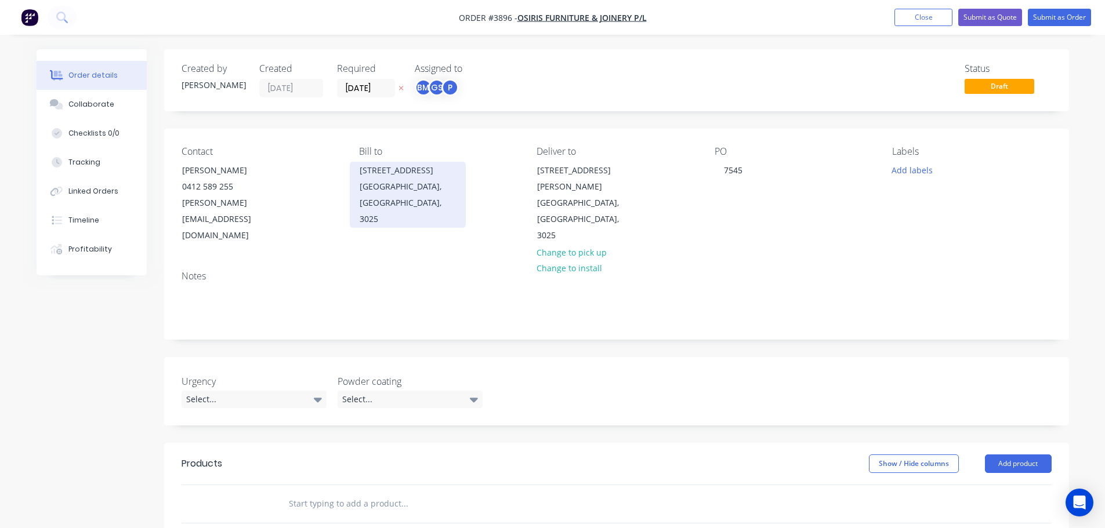
click at [386, 180] on div "[GEOGRAPHIC_DATA], [GEOGRAPHIC_DATA], 3025" at bounding box center [408, 203] width 96 height 49
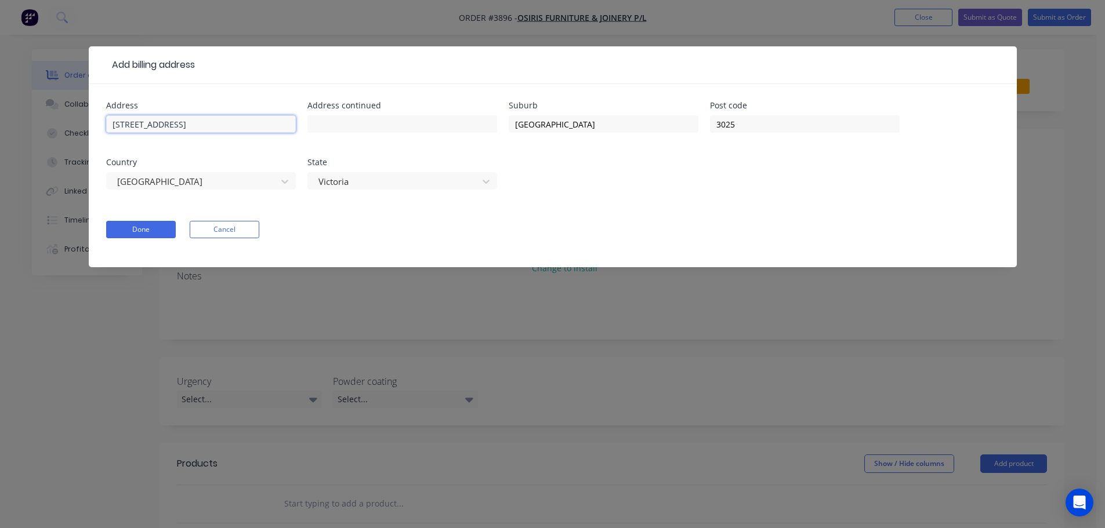
click at [187, 128] on input "351 Grieve Parade" at bounding box center [201, 123] width 190 height 17
drag, startPoint x: 187, startPoint y: 126, endPoint x: 75, endPoint y: 119, distance: 112.2
click at [75, 119] on div "Add billing address Address 351 Grieve Parade Address continued Suburb Altona N…" at bounding box center [552, 264] width 1105 height 528
drag, startPoint x: 145, startPoint y: 122, endPoint x: 61, endPoint y: 121, distance: 84.1
click at [61, 121] on div "Add billing address Address 21 Address continued Suburb Altona North Post code …" at bounding box center [552, 264] width 1105 height 528
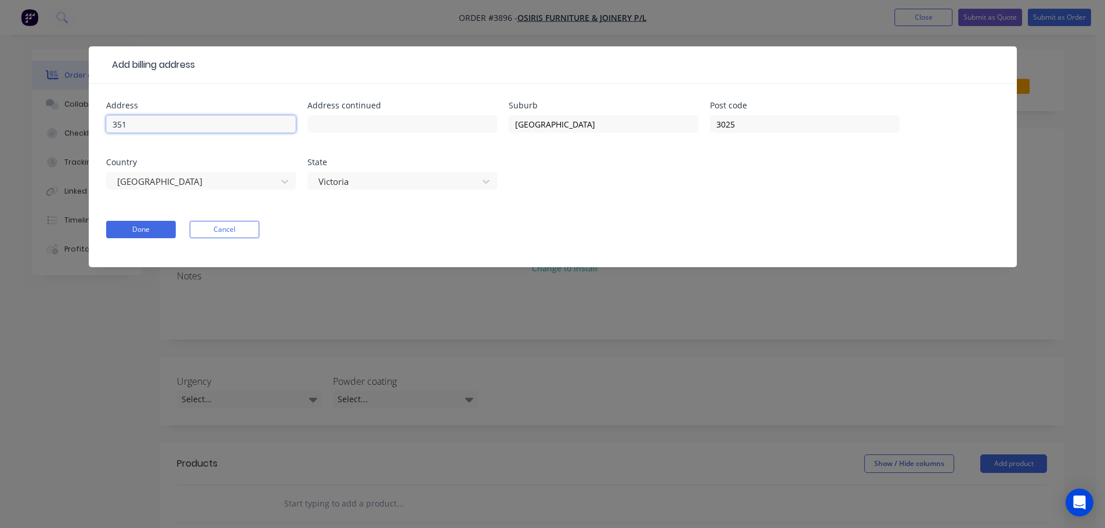
type input "351 Greives Parade"
click at [142, 232] on button "Done" at bounding box center [141, 229] width 70 height 17
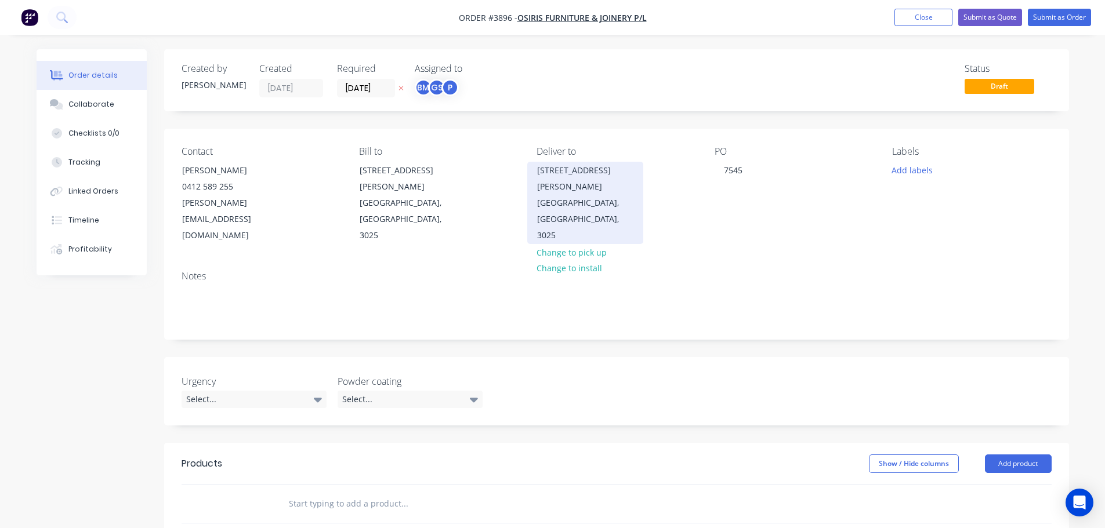
click at [562, 195] on div "Altona North, Victoria, Australia, 3025" at bounding box center [585, 219] width 96 height 49
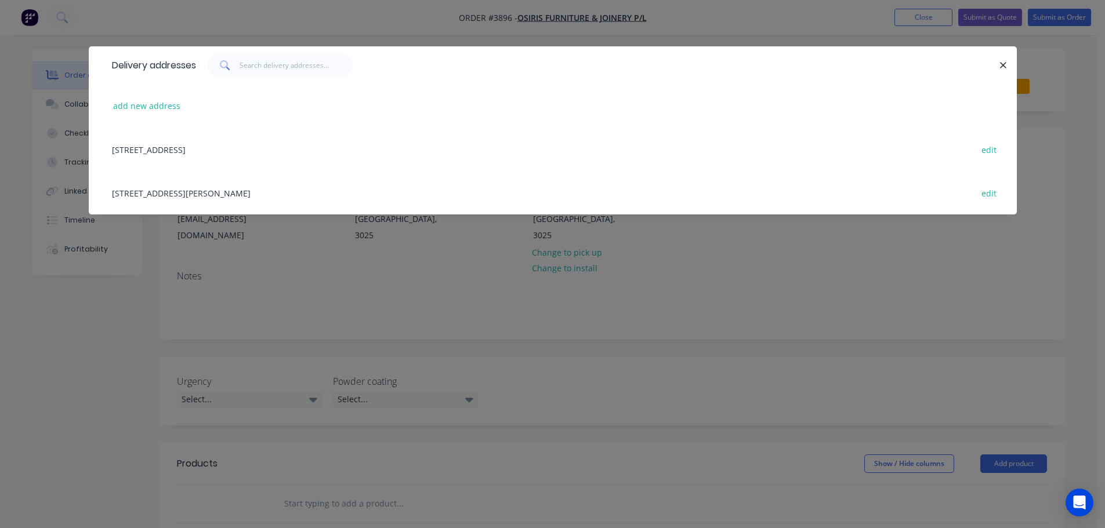
click at [280, 147] on div "21 citiwest cct, Altona North, Victoria, Australia, 3025 edit" at bounding box center [552, 150] width 893 height 44
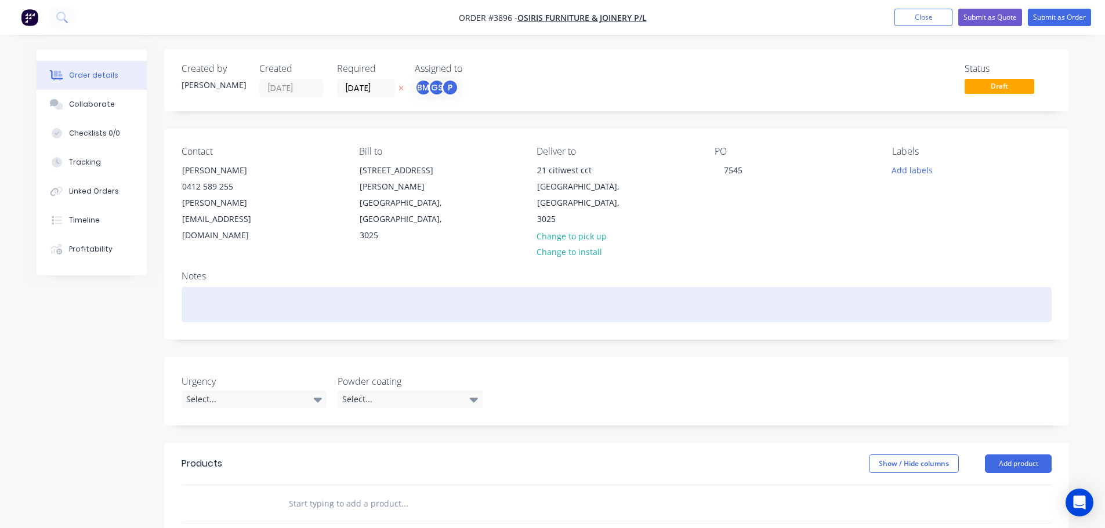
click at [656, 287] on div at bounding box center [617, 304] width 870 height 35
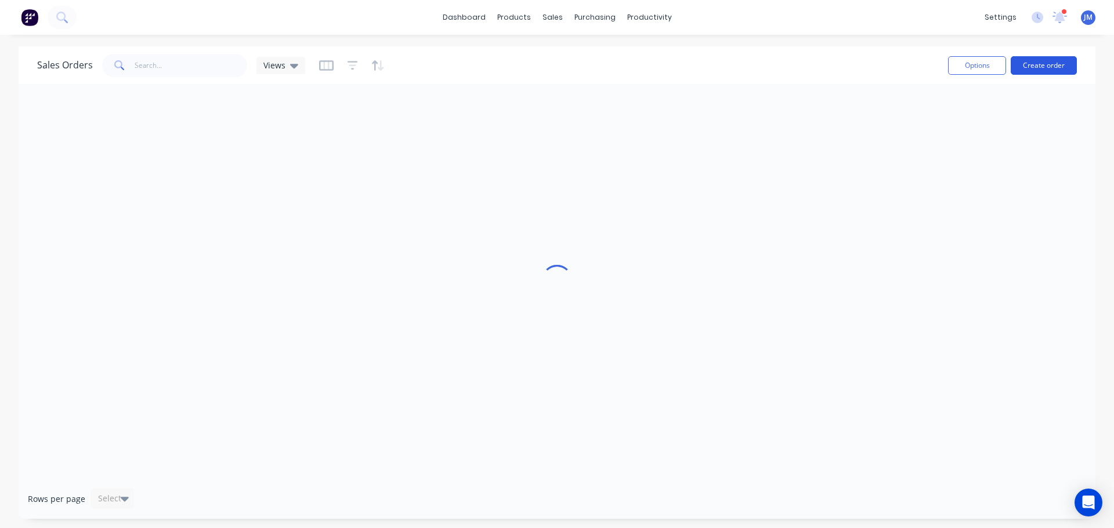
click at [1060, 64] on button "Create order" at bounding box center [1044, 65] width 66 height 19
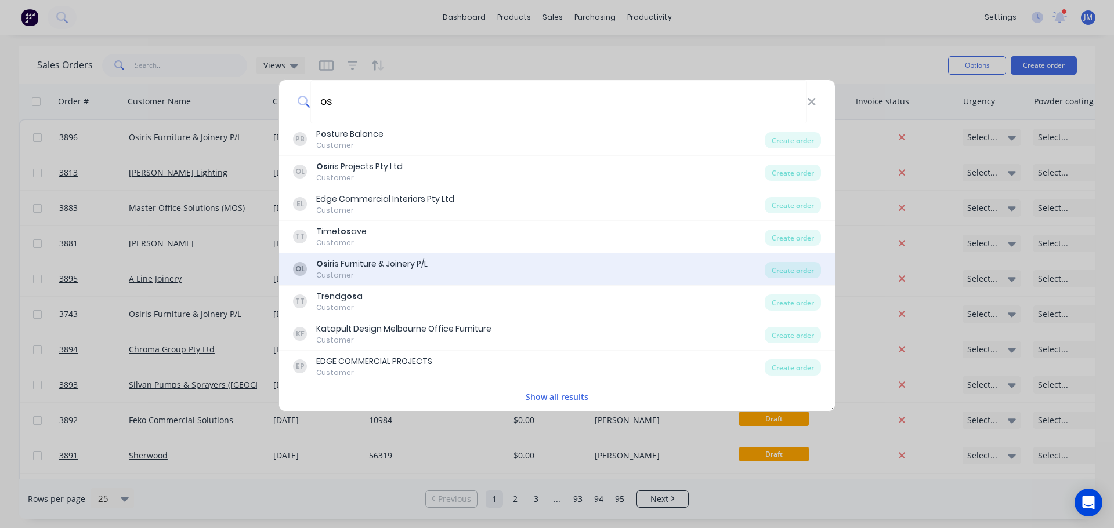
type input "os"
click at [361, 266] on div "Os iris Furniture & Joinery P/L" at bounding box center [371, 264] width 111 height 12
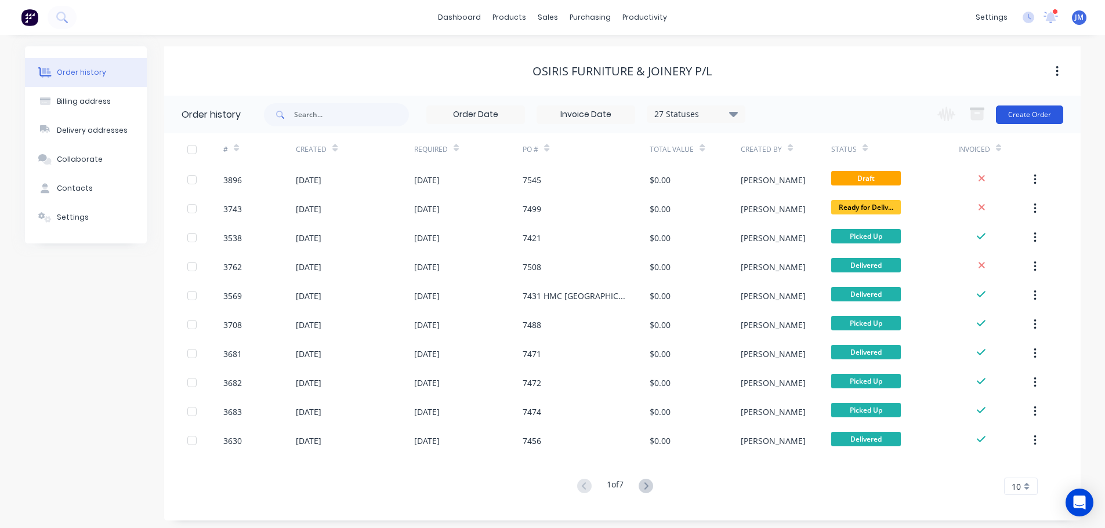
click at [1015, 118] on button "Create Order" at bounding box center [1029, 115] width 67 height 19
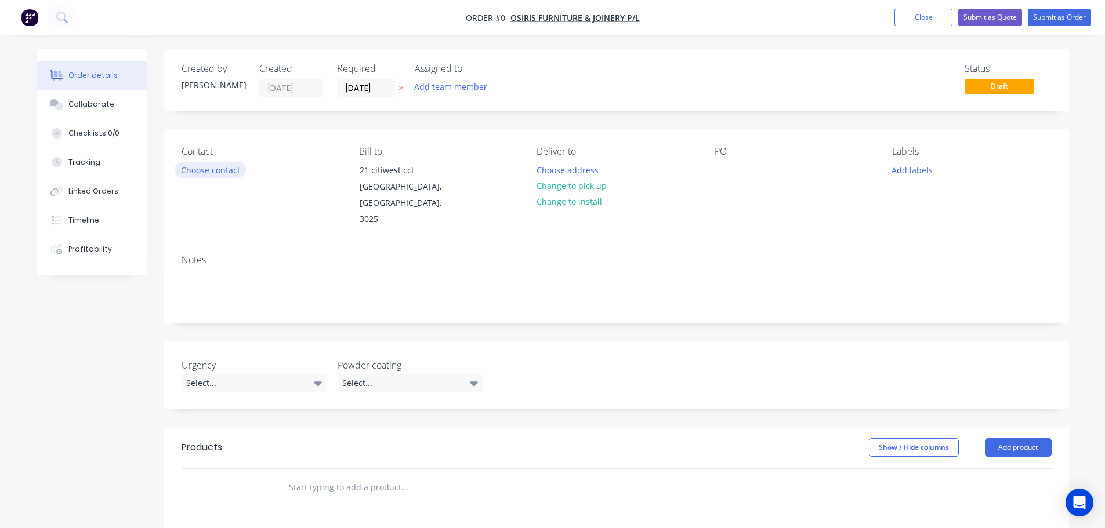
click at [207, 174] on button "Choose contact" at bounding box center [210, 170] width 71 height 16
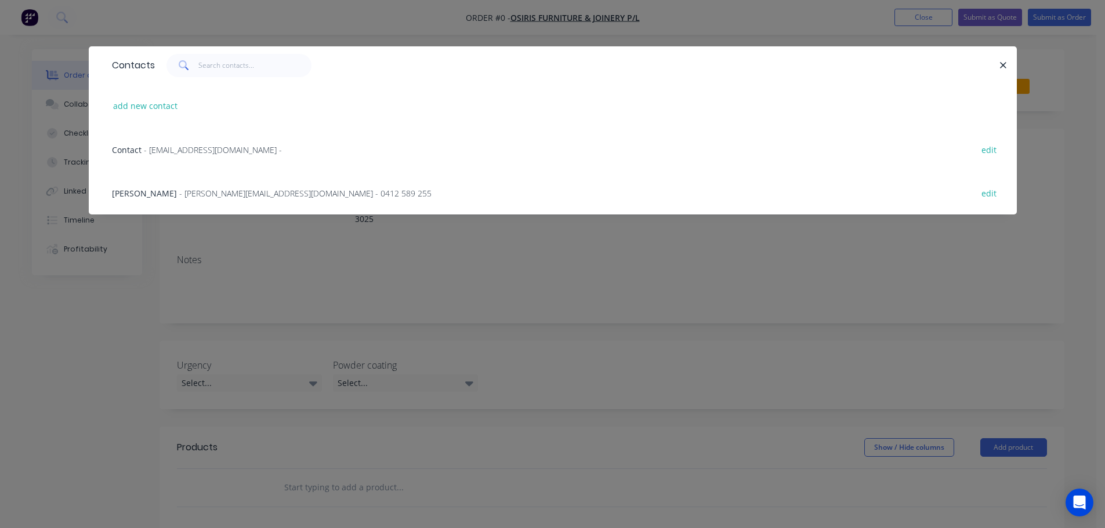
click at [183, 192] on span "- [PERSON_NAME][EMAIL_ADDRESS][DOMAIN_NAME] - 0412 589 255" at bounding box center [305, 193] width 252 height 11
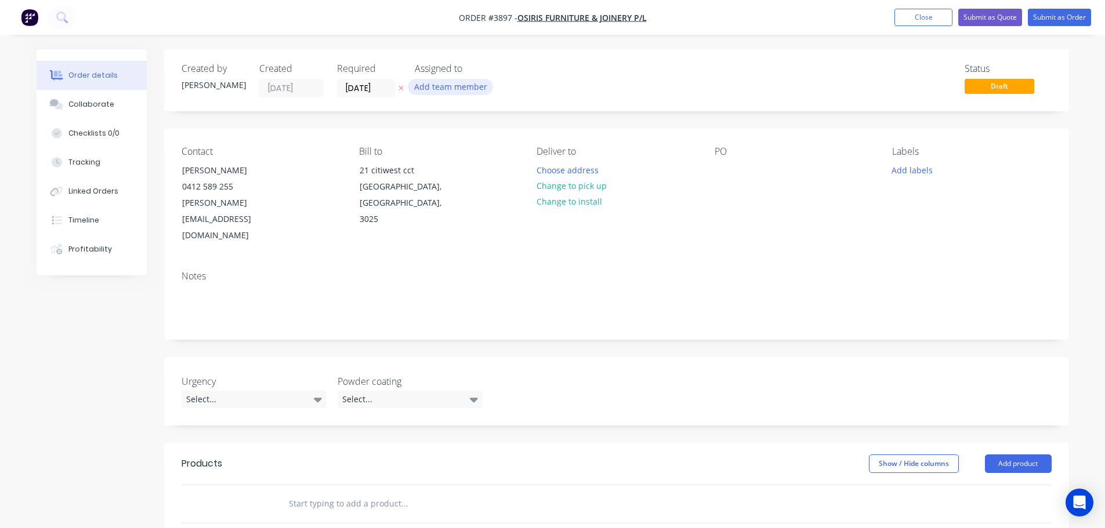
click at [440, 89] on button "Add team member" at bounding box center [450, 87] width 85 height 16
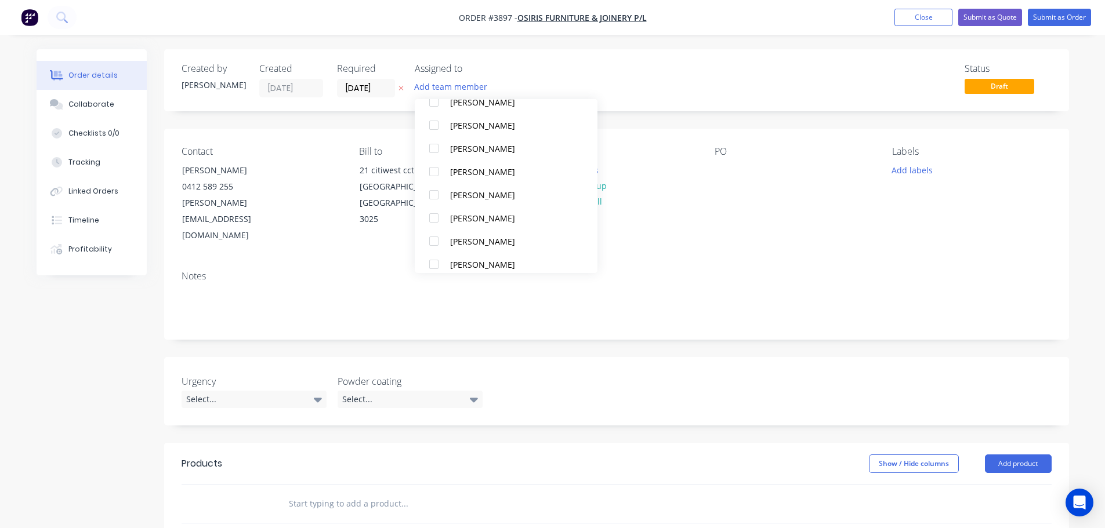
scroll to position [348, 0]
click at [454, 130] on div "[PERSON_NAME]" at bounding box center [511, 128] width 123 height 12
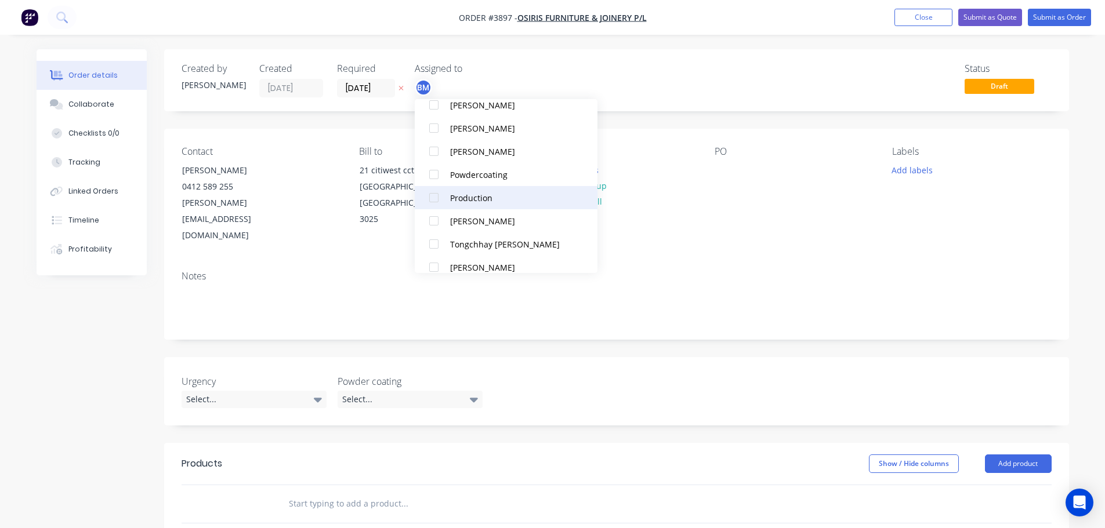
click at [468, 196] on div "Production" at bounding box center [511, 198] width 123 height 12
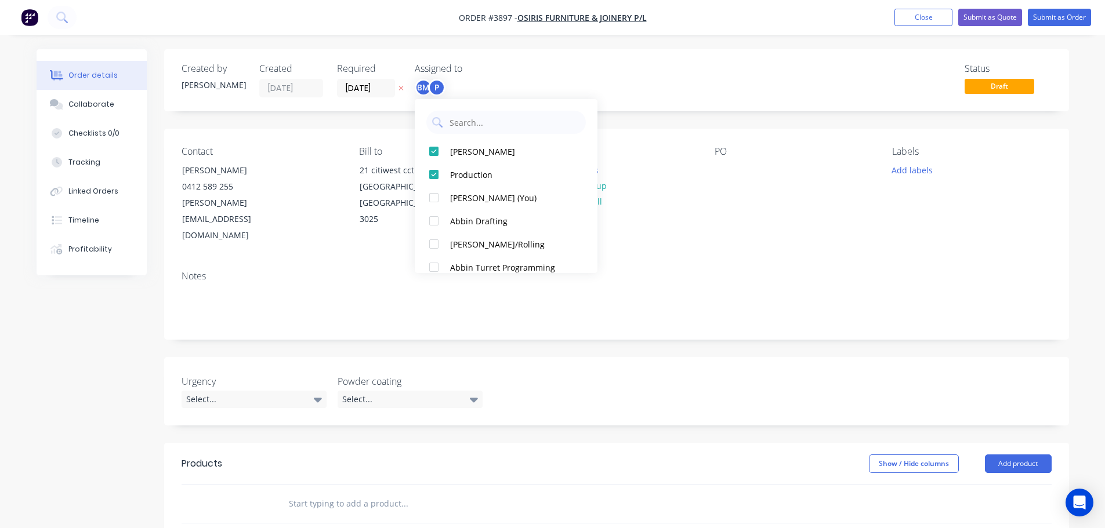
click at [780, 218] on div "Contact TONY FORTUNA 0412 589 255 tony@osirisfuniture.com.au Bill to 21 citiwes…" at bounding box center [616, 195] width 905 height 133
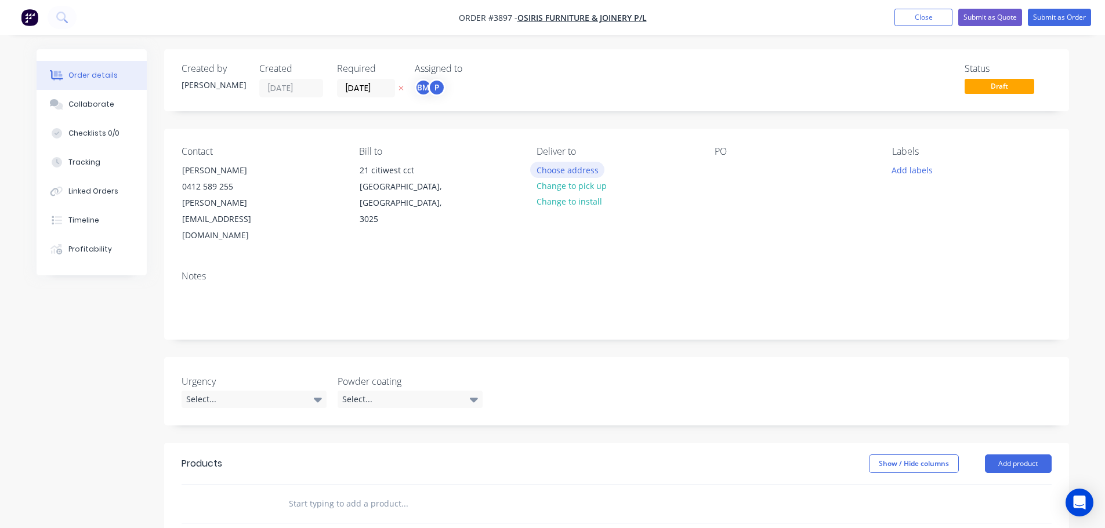
click at [556, 167] on button "Choose address" at bounding box center [567, 170] width 74 height 16
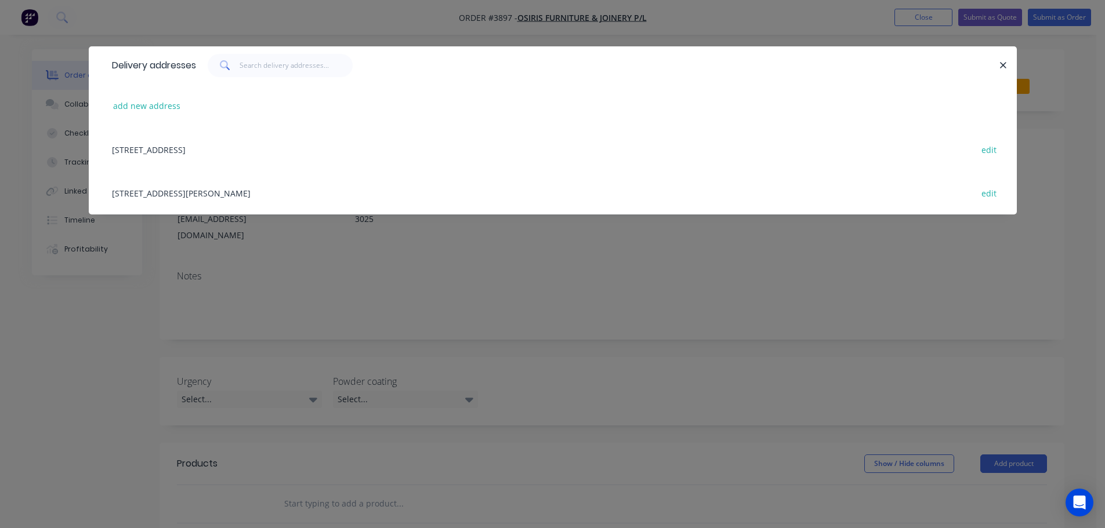
drag, startPoint x: 202, startPoint y: 196, endPoint x: 209, endPoint y: 150, distance: 47.0
click at [209, 150] on div "21 citiwest cct, Altona North, Victoria, Australia, 3025 edit 351 Greives Parad…" at bounding box center [553, 171] width 928 height 87
click at [210, 149] on div "21 citiwest cct, Altona North, Victoria, Australia, 3025 edit" at bounding box center [552, 150] width 893 height 44
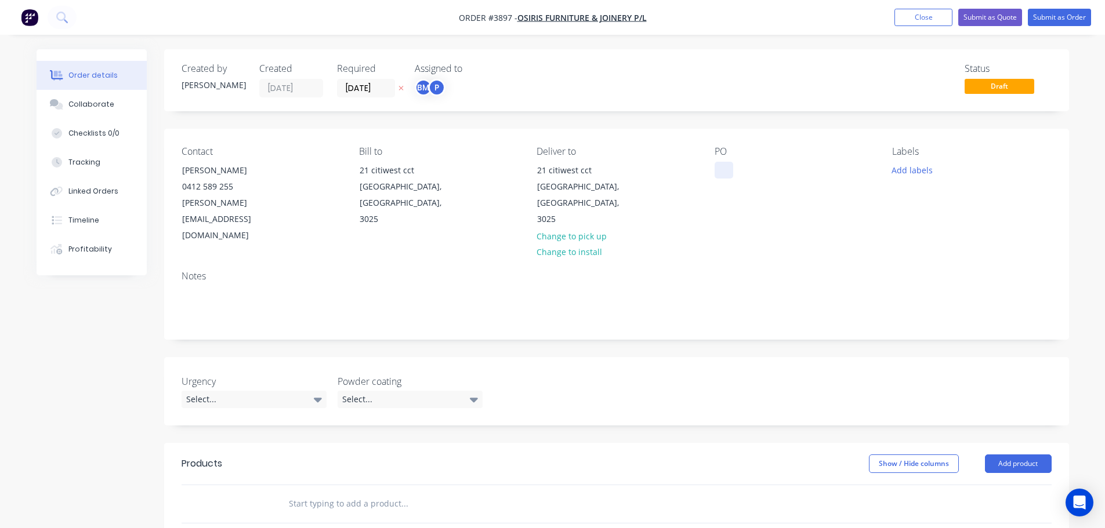
click at [715, 163] on div at bounding box center [724, 170] width 19 height 17
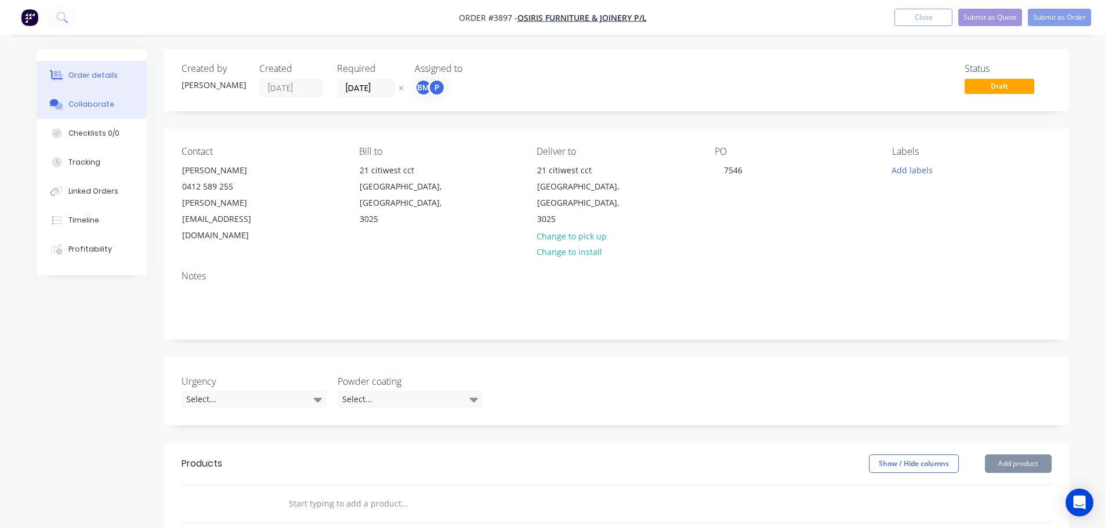
click at [86, 102] on div "Collaborate" at bounding box center [91, 104] width 46 height 10
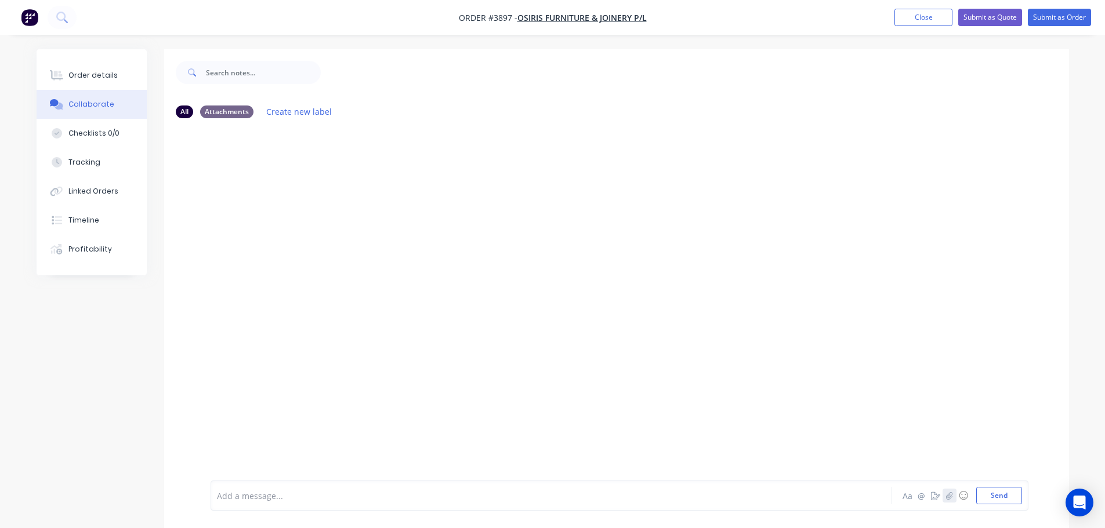
click at [947, 495] on icon "button" at bounding box center [949, 496] width 6 height 8
click at [998, 497] on button "Send" at bounding box center [999, 495] width 46 height 17
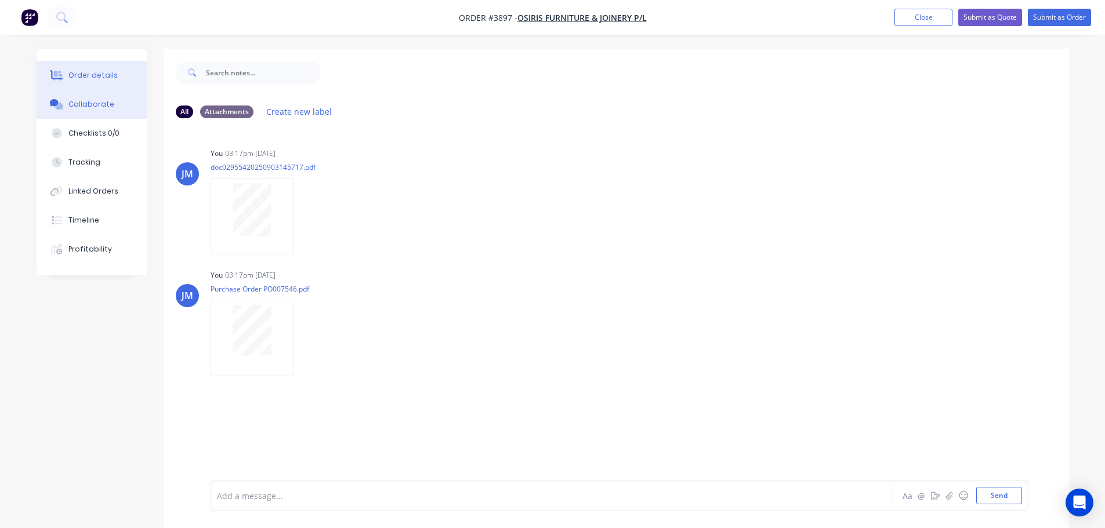
click at [108, 74] on div "Order details" at bounding box center [92, 75] width 49 height 10
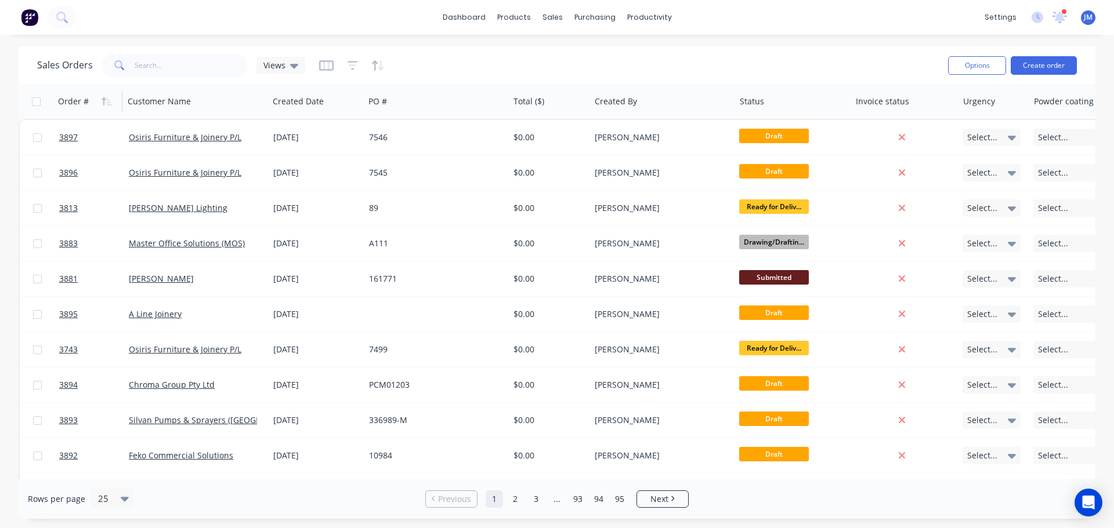
click at [74, 102] on div "Order #" at bounding box center [73, 102] width 31 height 12
click at [103, 98] on icon "button" at bounding box center [104, 101] width 4 height 8
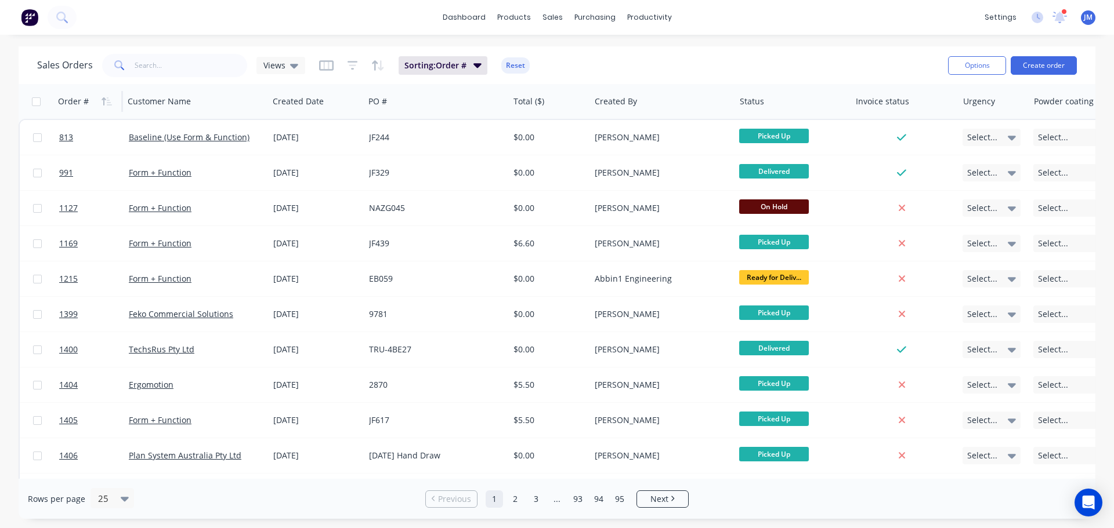
click at [103, 98] on icon "button" at bounding box center [104, 101] width 4 height 8
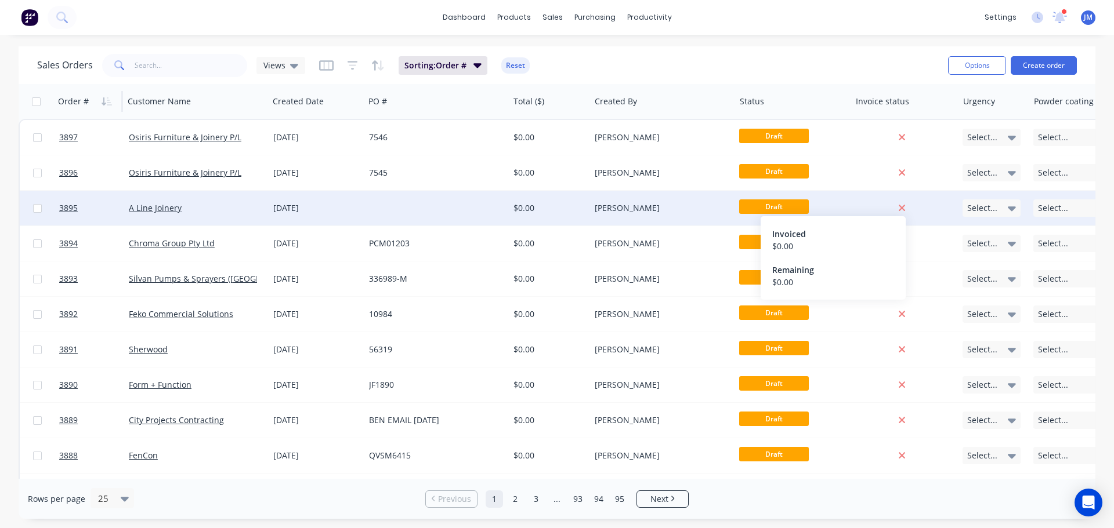
click at [902, 211] on icon at bounding box center [902, 208] width 8 height 10
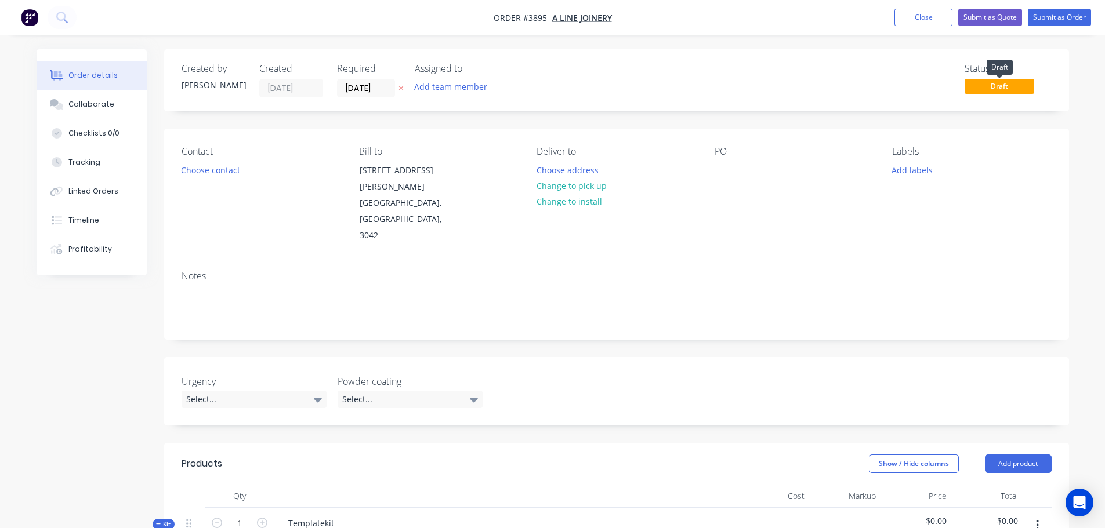
click at [999, 90] on span "Draft" at bounding box center [1000, 86] width 70 height 15
click at [991, 85] on span "Draft" at bounding box center [1000, 86] width 70 height 15
click at [982, 68] on div "Status" at bounding box center [1008, 68] width 87 height 11
click at [1000, 83] on span "Draft" at bounding box center [1000, 86] width 70 height 15
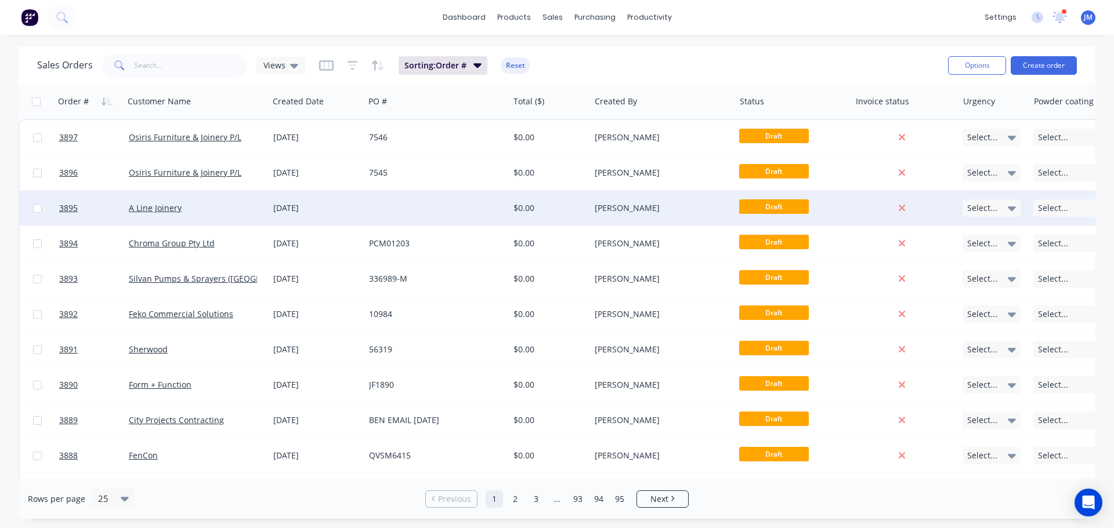
click at [1012, 205] on icon at bounding box center [1012, 208] width 8 height 13
click at [1011, 205] on div at bounding box center [997, 208] width 71 height 35
click at [1042, 207] on span "Select..." at bounding box center [1053, 208] width 30 height 12
click at [1046, 207] on span "Select..." at bounding box center [1053, 208] width 30 height 12
click at [1046, 207] on span at bounding box center [1043, 208] width 9 height 6
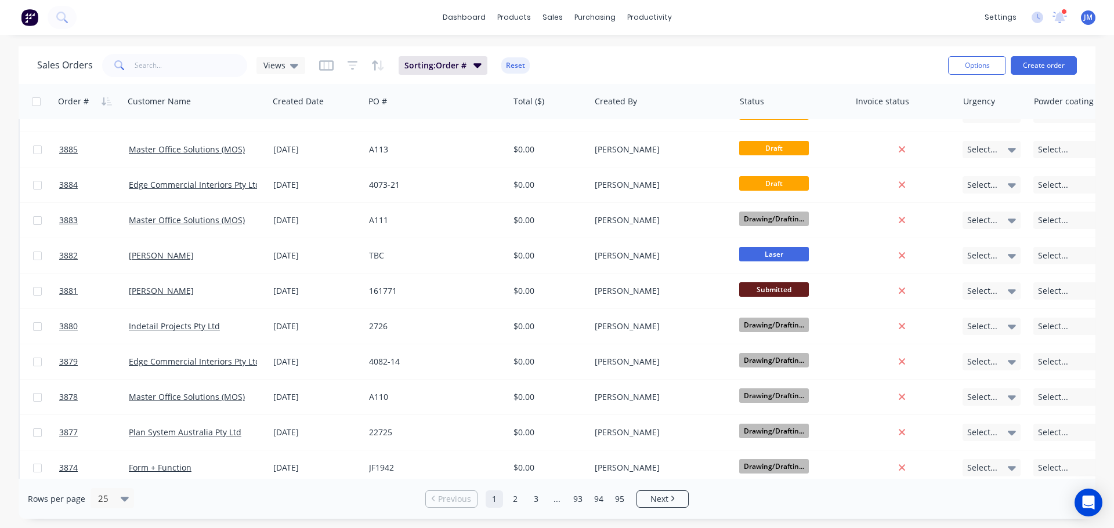
drag, startPoint x: 986, startPoint y: 473, endPoint x: 1073, endPoint y: 474, distance: 87.0
click at [1073, 474] on div "Order # Customer Name Created Date PO # Total ($) Created By Status Invoice sta…" at bounding box center [557, 281] width 1077 height 395
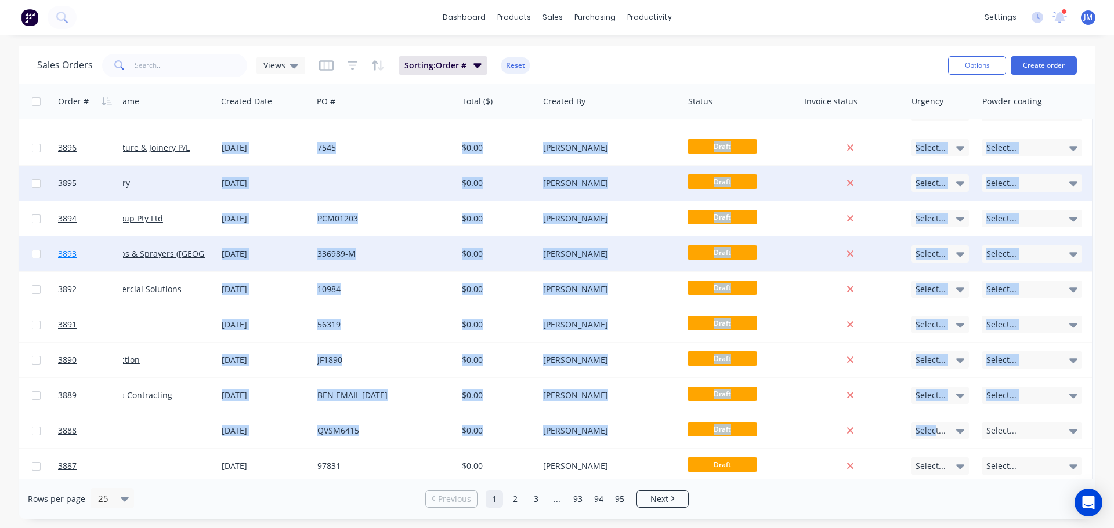
scroll to position [0, 57]
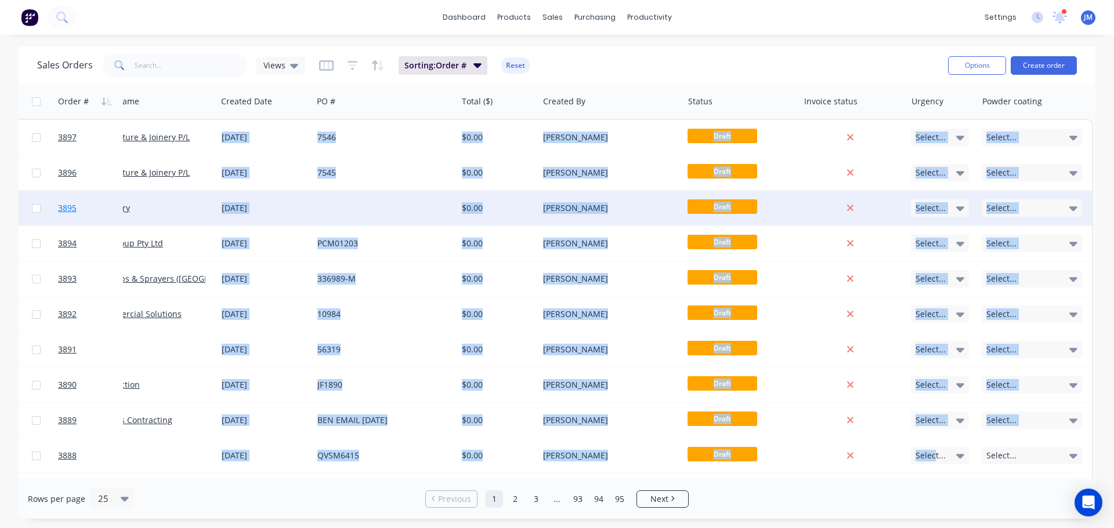
click at [95, 204] on link "3895" at bounding box center [93, 208] width 70 height 35
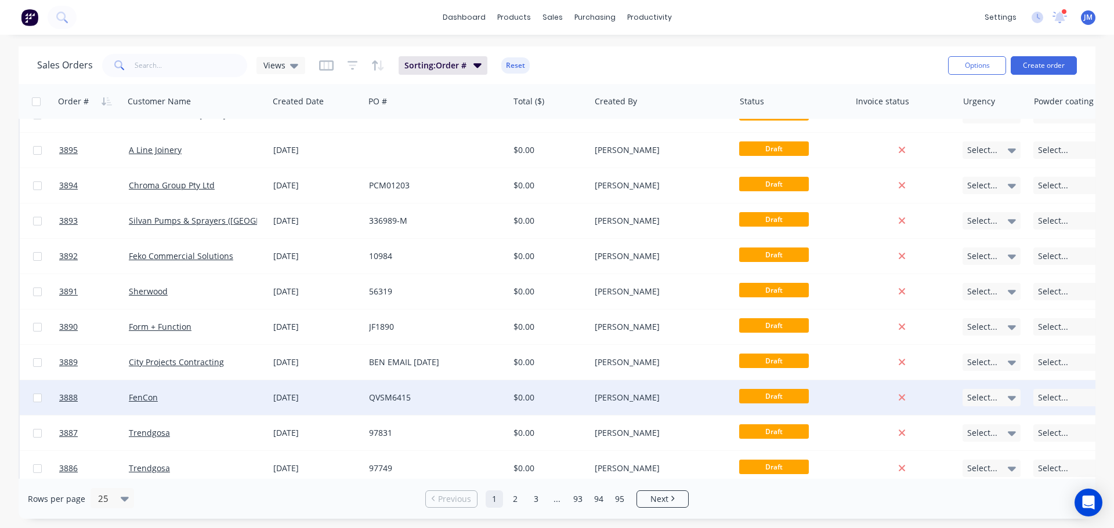
scroll to position [116, 0]
